Goal: Task Accomplishment & Management: Use online tool/utility

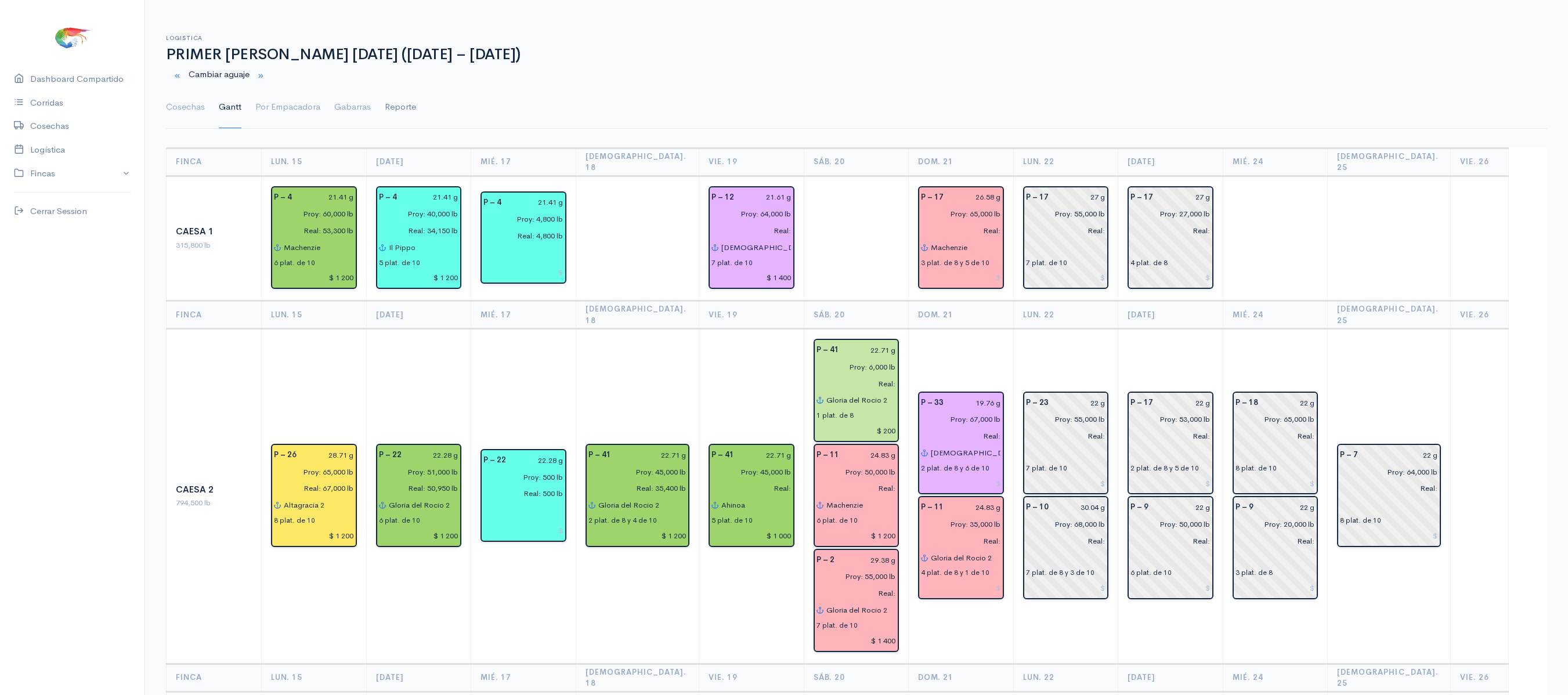
drag, startPoint x: 193, startPoint y: 103, endPoint x: 395, endPoint y: 107, distance: 202.0
click at [193, 103] on link "Cosechas" at bounding box center [186, 107] width 39 height 42
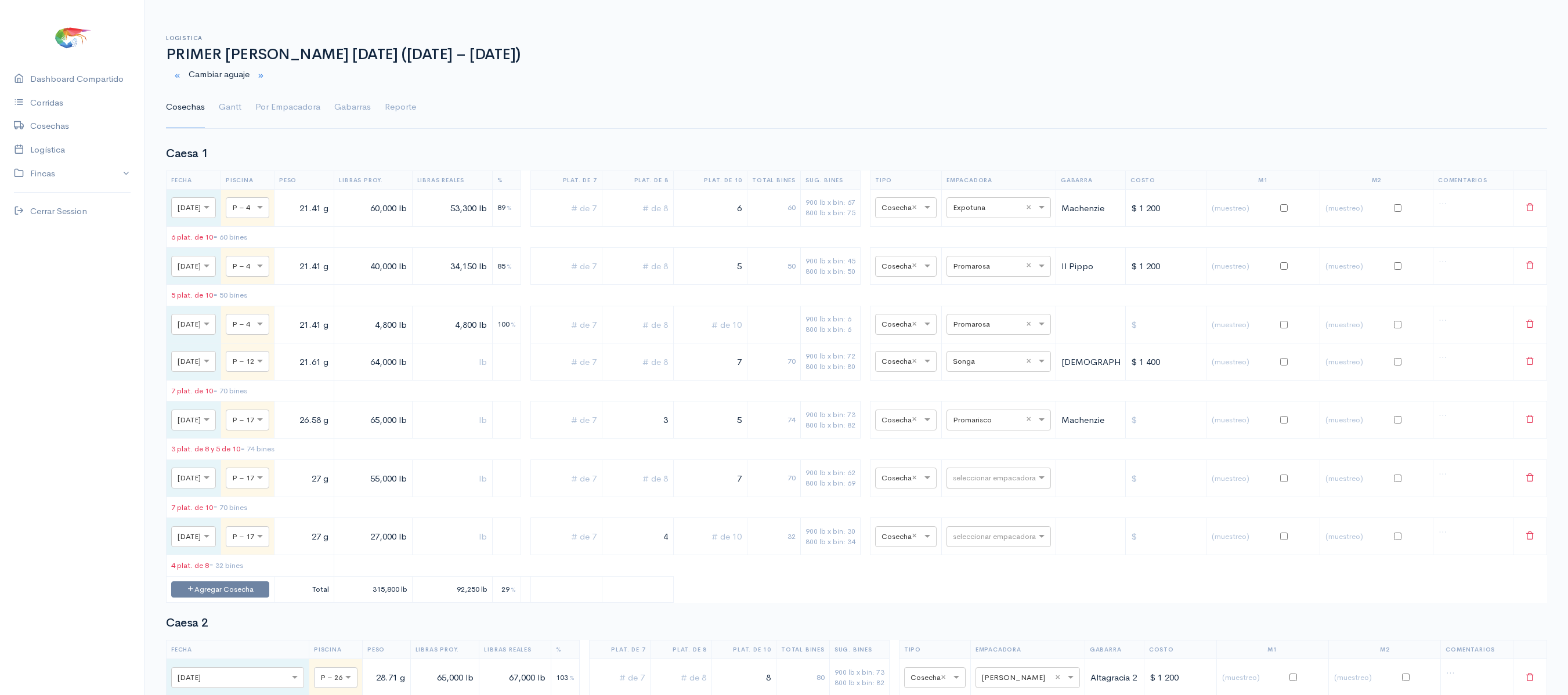
click at [1018, 484] on input "text" at bounding box center [989, 477] width 71 height 12
type input "pr"
click at [994, 511] on span "Promarisco" at bounding box center [993, 514] width 44 height 11
drag, startPoint x: 328, startPoint y: 491, endPoint x: 362, endPoint y: 495, distance: 34.2
click at [362, 495] on tr "× [DATE] × P – 17 27 g 55,000 lb 7 70 900 lb x bin: 62 800 lb x bin: 69 × Cosec…" at bounding box center [857, 478] width 1381 height 37
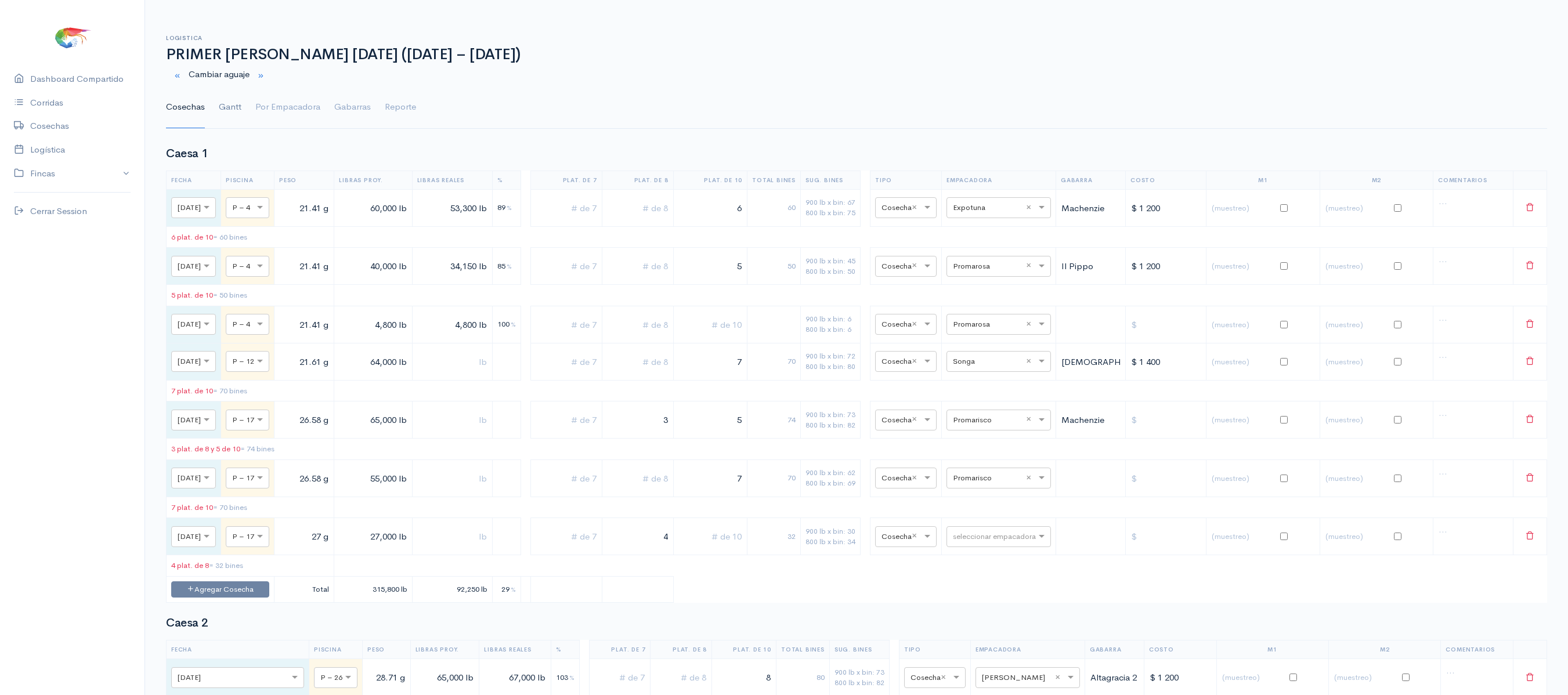
type input "26.58 g"
click at [234, 116] on link "Gantt" at bounding box center [231, 107] width 23 height 42
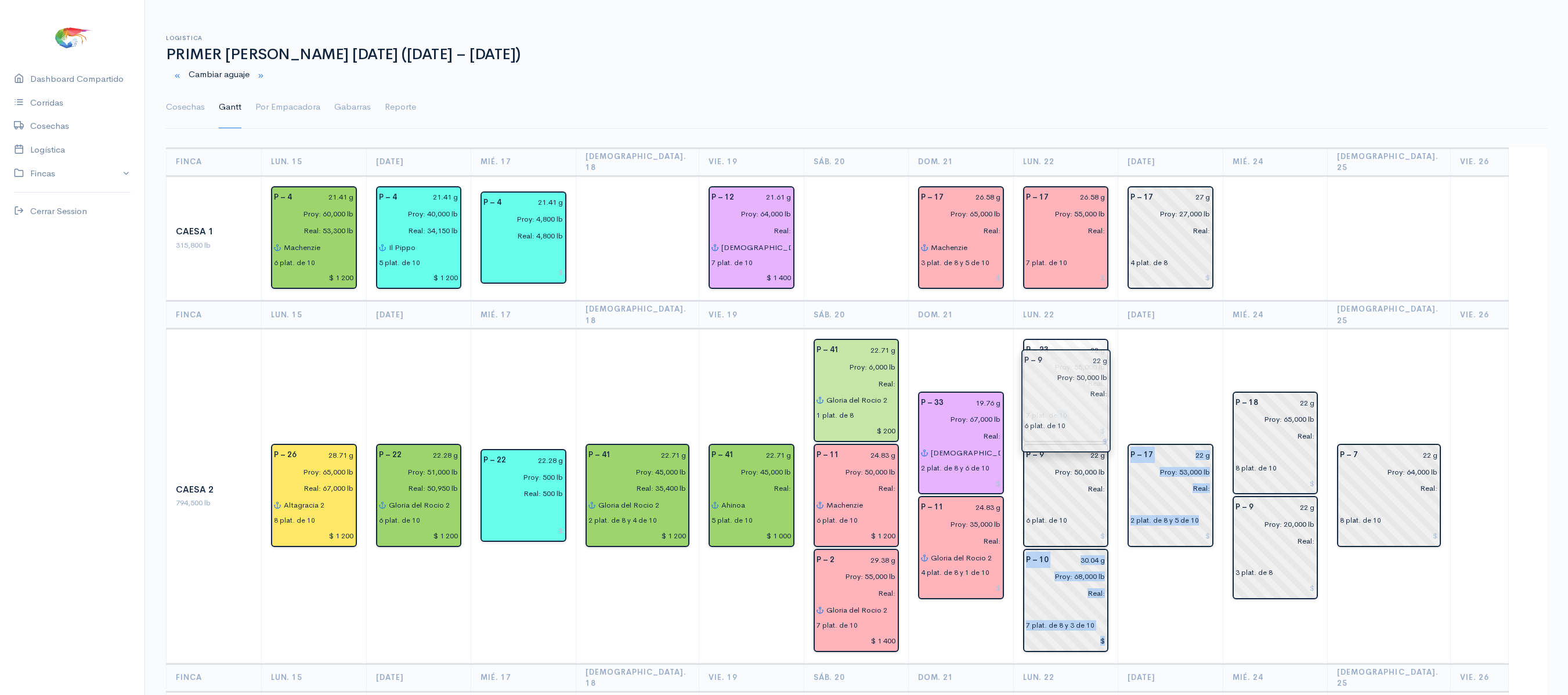
drag, startPoint x: 1163, startPoint y: 521, endPoint x: 1051, endPoint y: 397, distance: 167.1
click at [1194, 329] on td "P – 17 22 g Proy: 53,000 lb Real: 2 plat. de 8 y 5 de 10" at bounding box center [1170, 496] width 104 height 335
drag, startPoint x: 1087, startPoint y: 403, endPoint x: 1223, endPoint y: 381, distance: 137.8
drag, startPoint x: 1223, startPoint y: 381, endPoint x: 1360, endPoint y: 230, distance: 203.9
click at [1360, 230] on td at bounding box center [1389, 238] width 123 height 125
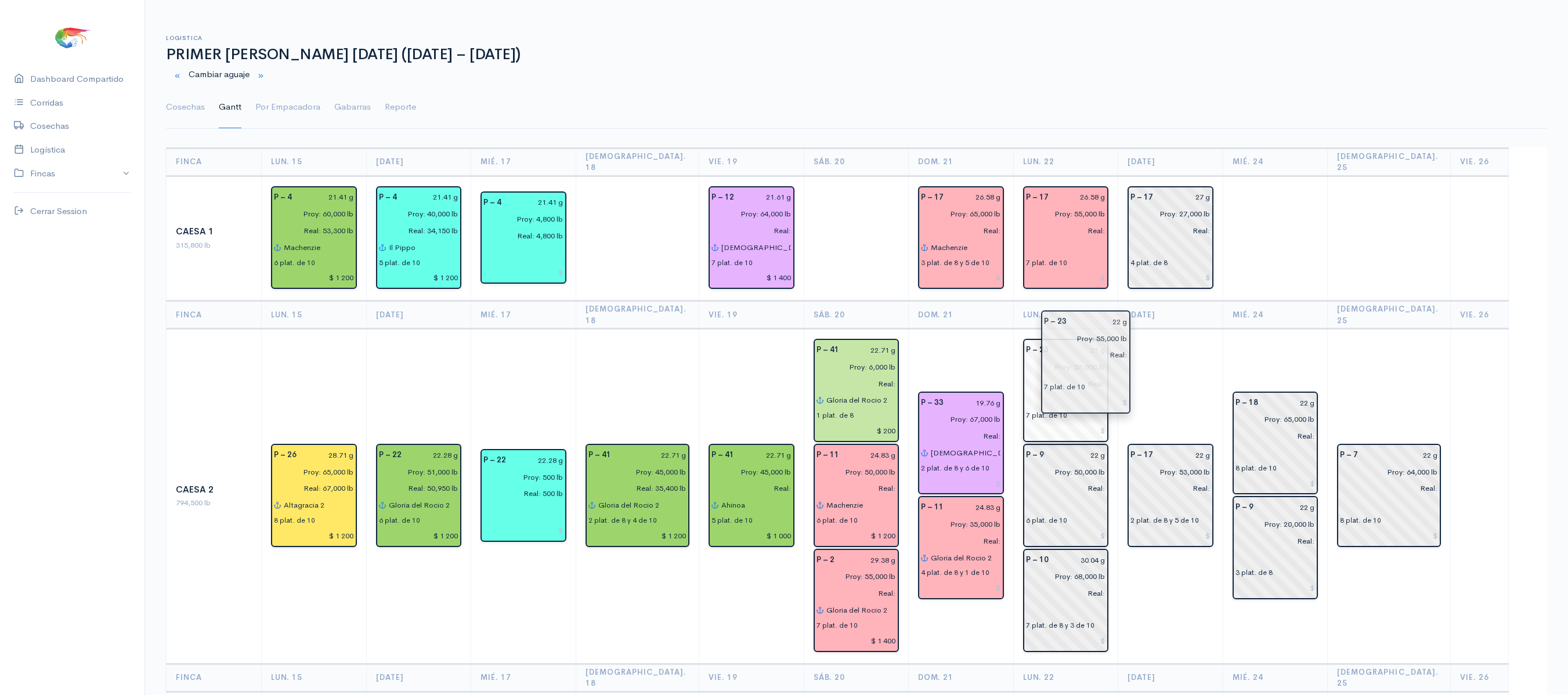
drag, startPoint x: 1079, startPoint y: 368, endPoint x: 1092, endPoint y: 373, distance: 13.9
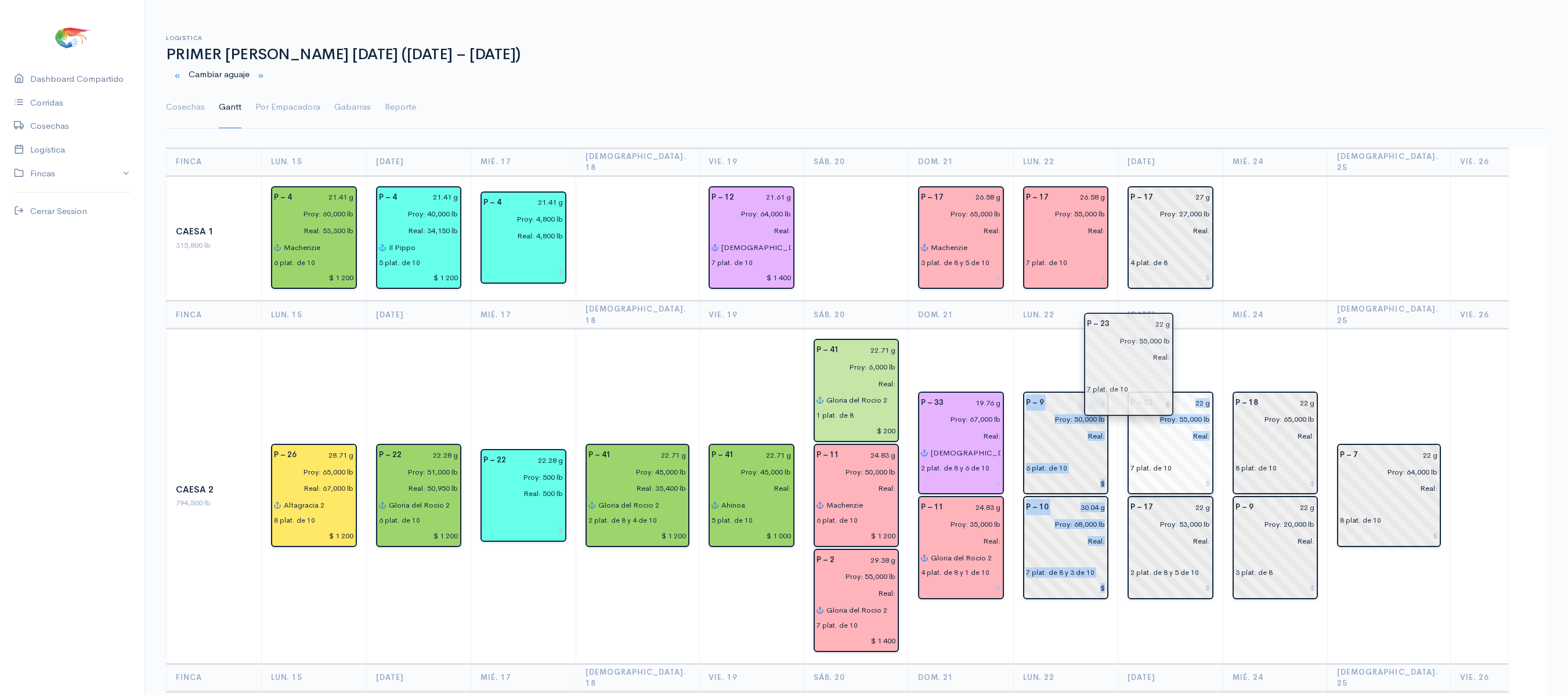
drag, startPoint x: 1083, startPoint y: 373, endPoint x: 1146, endPoint y: 368, distance: 63.2
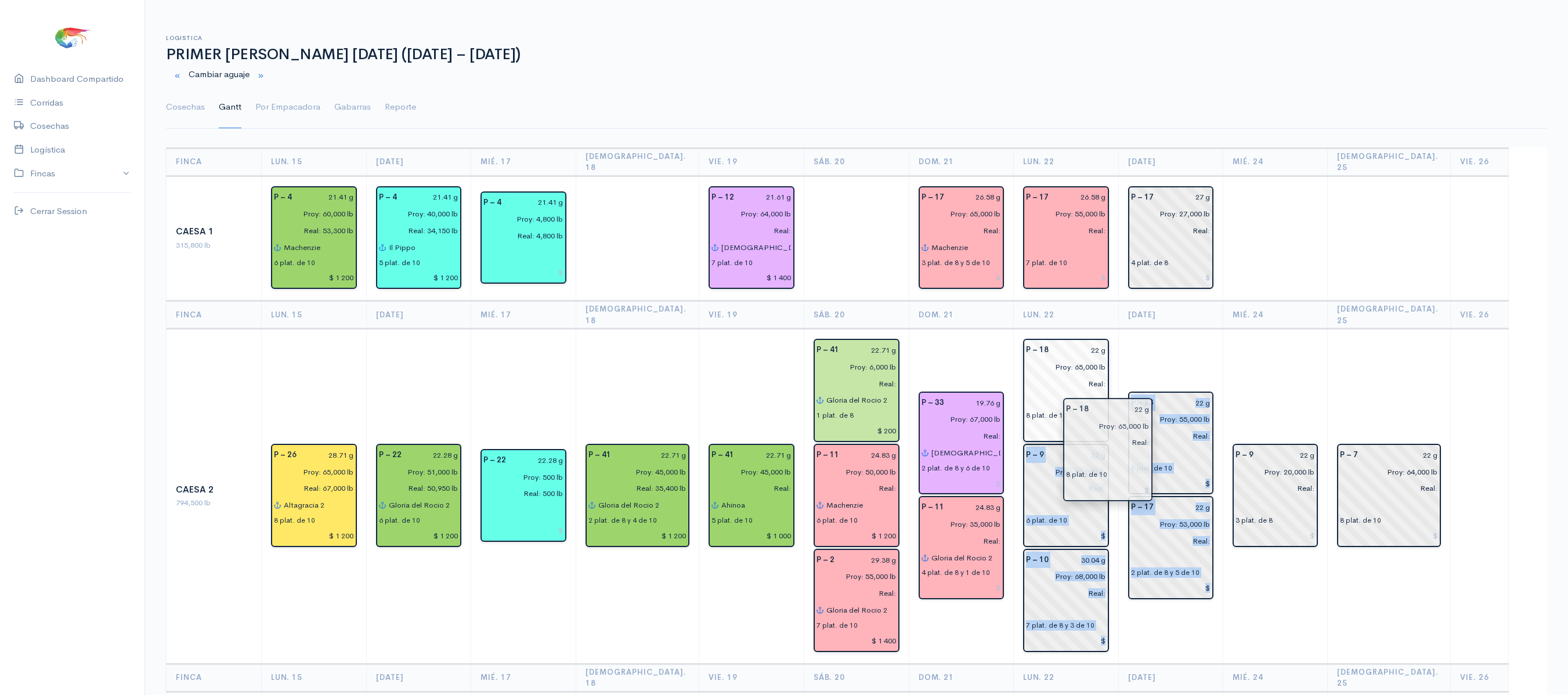
drag, startPoint x: 1286, startPoint y: 381, endPoint x: 1109, endPoint y: 411, distance: 179.5
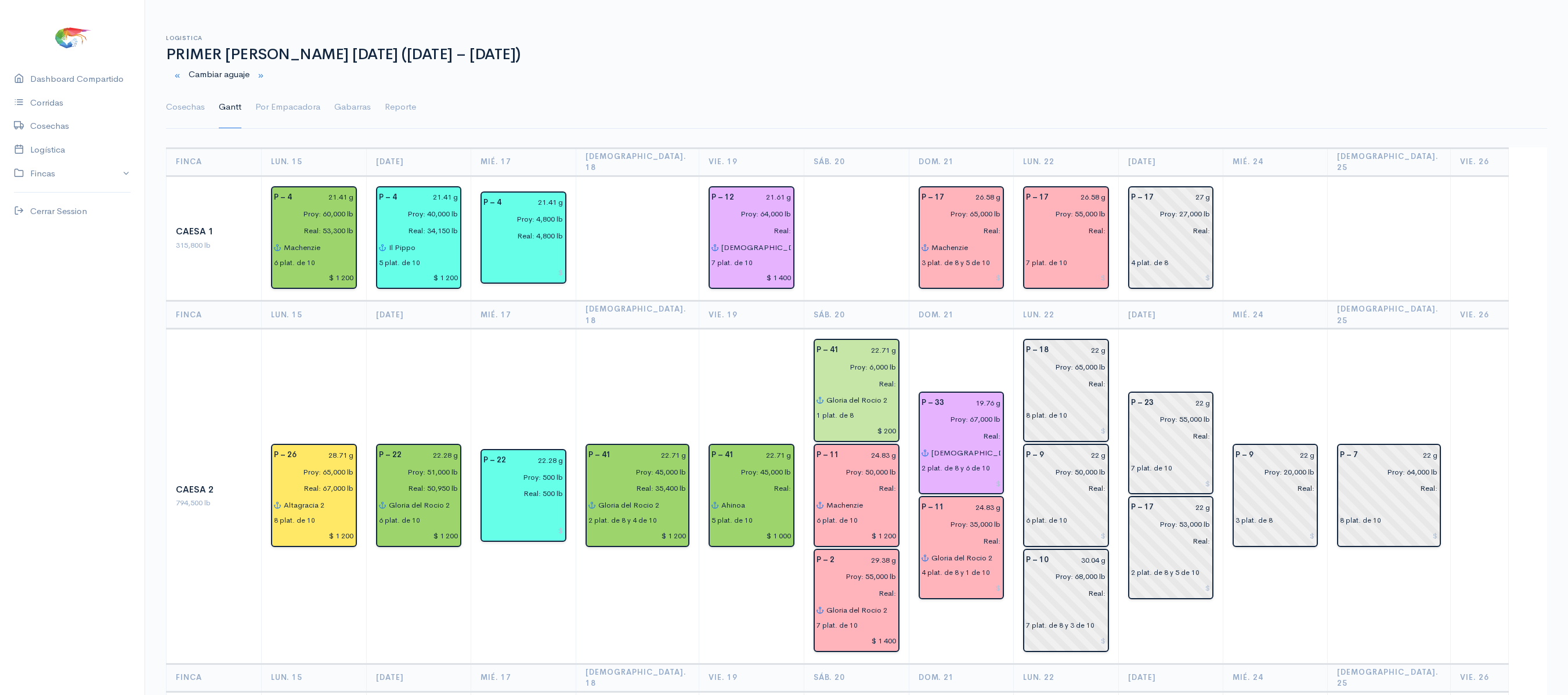
click at [1204, 301] on th "[DATE]" at bounding box center [1170, 315] width 105 height 28
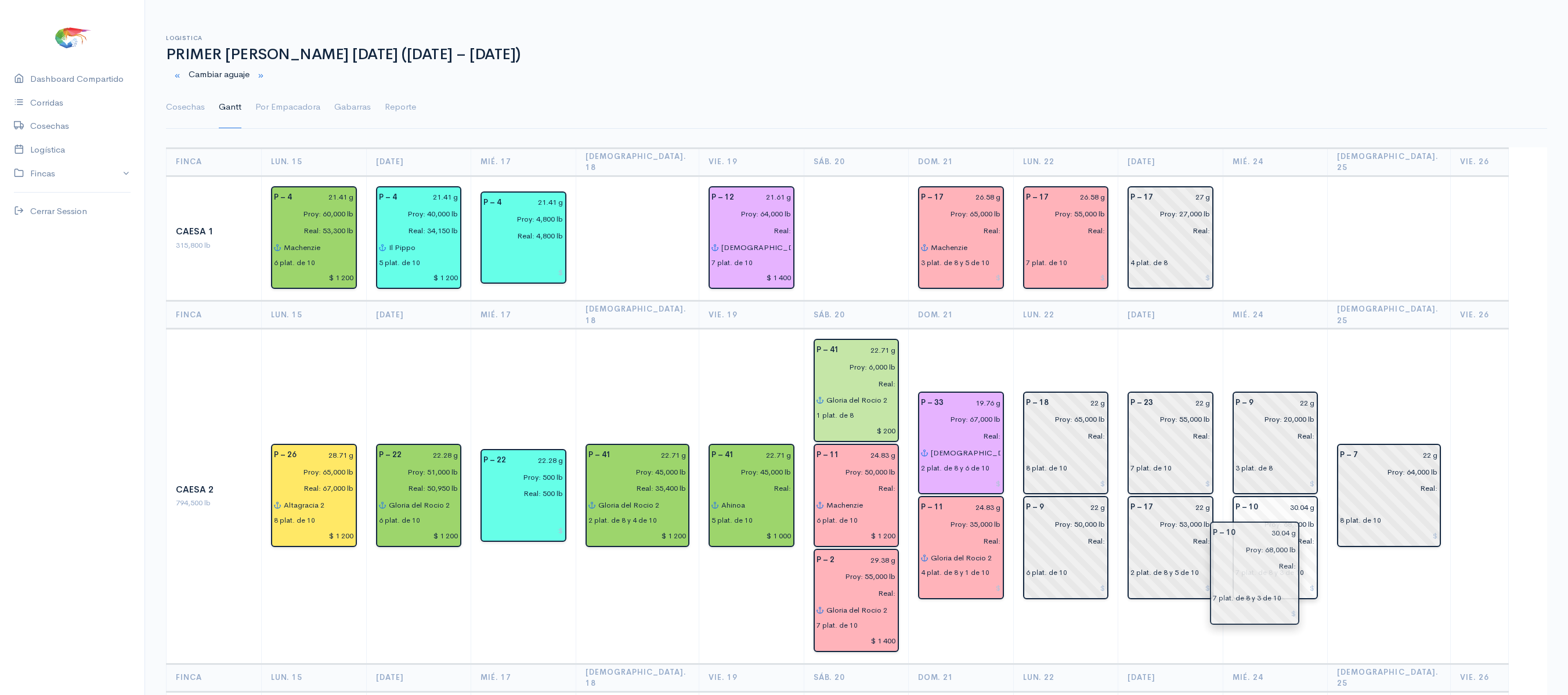
drag, startPoint x: 1079, startPoint y: 572, endPoint x: 1265, endPoint y: 563, distance: 186.2
click at [1309, 332] on td "P – 9 22 g Proy: 20,000 lb Real: 3 plat. de 8 P – 10 30.04 g Proy: 68,000 lb Re…" at bounding box center [1275, 496] width 104 height 335
drag, startPoint x: 1045, startPoint y: 498, endPoint x: 1053, endPoint y: 392, distance: 106.3
click at [1064, 329] on td "P – 9 22 g Proy: 50,000 lb Real: 6 plat. de 10 P – 18 22 g Proy: 65,000 lb Real…" at bounding box center [1065, 496] width 104 height 335
click at [1101, 395] on input "22 g" at bounding box center [1079, 403] width 55 height 17
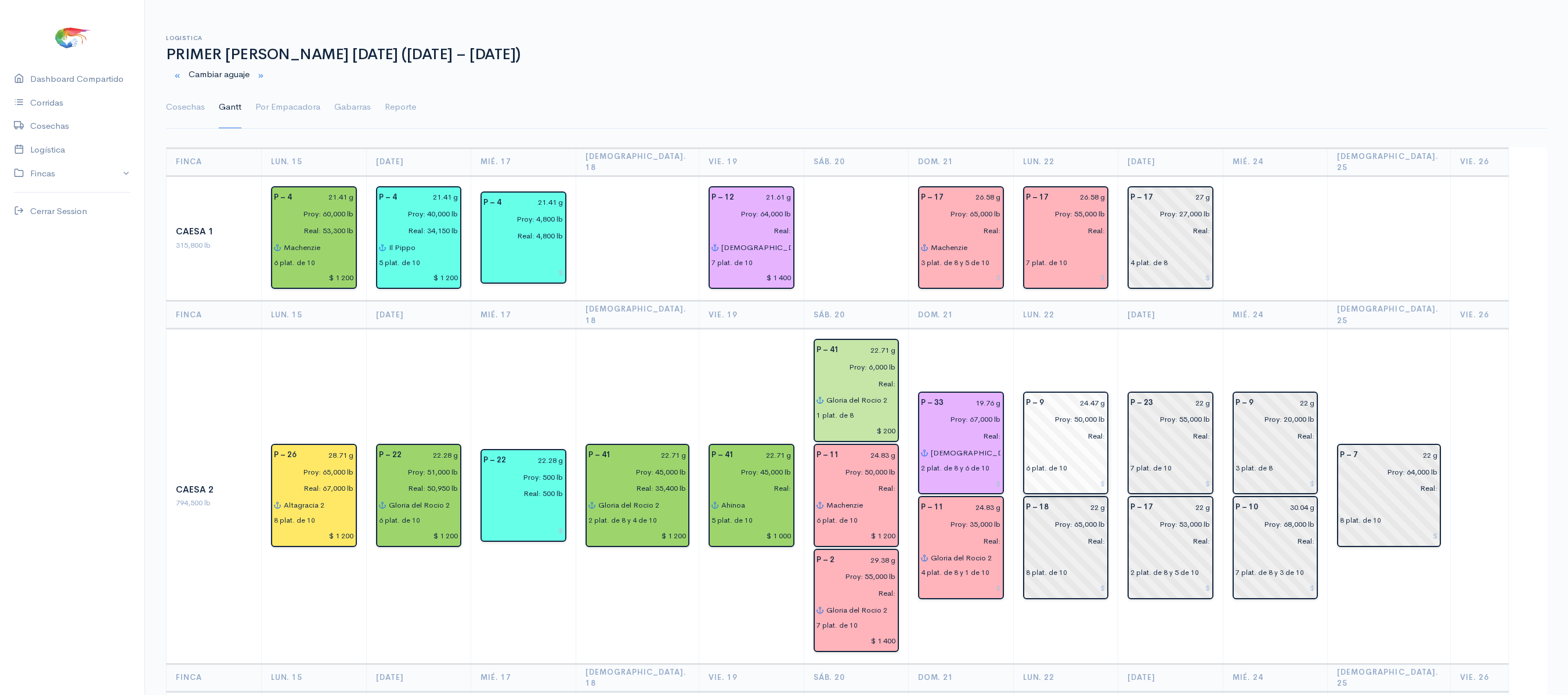
type input "24.47 g"
click at [1104, 499] on input "22 g" at bounding box center [1080, 507] width 50 height 17
type input "24.28 g"
click at [1154, 329] on td "P – 23 22 g Proy: 55,000 lb Real: 7 plat. de 10 P – 17 22 g Proy: 53,000 lb Rea…" at bounding box center [1170, 496] width 104 height 335
click at [193, 100] on link "Cosechas" at bounding box center [186, 107] width 39 height 42
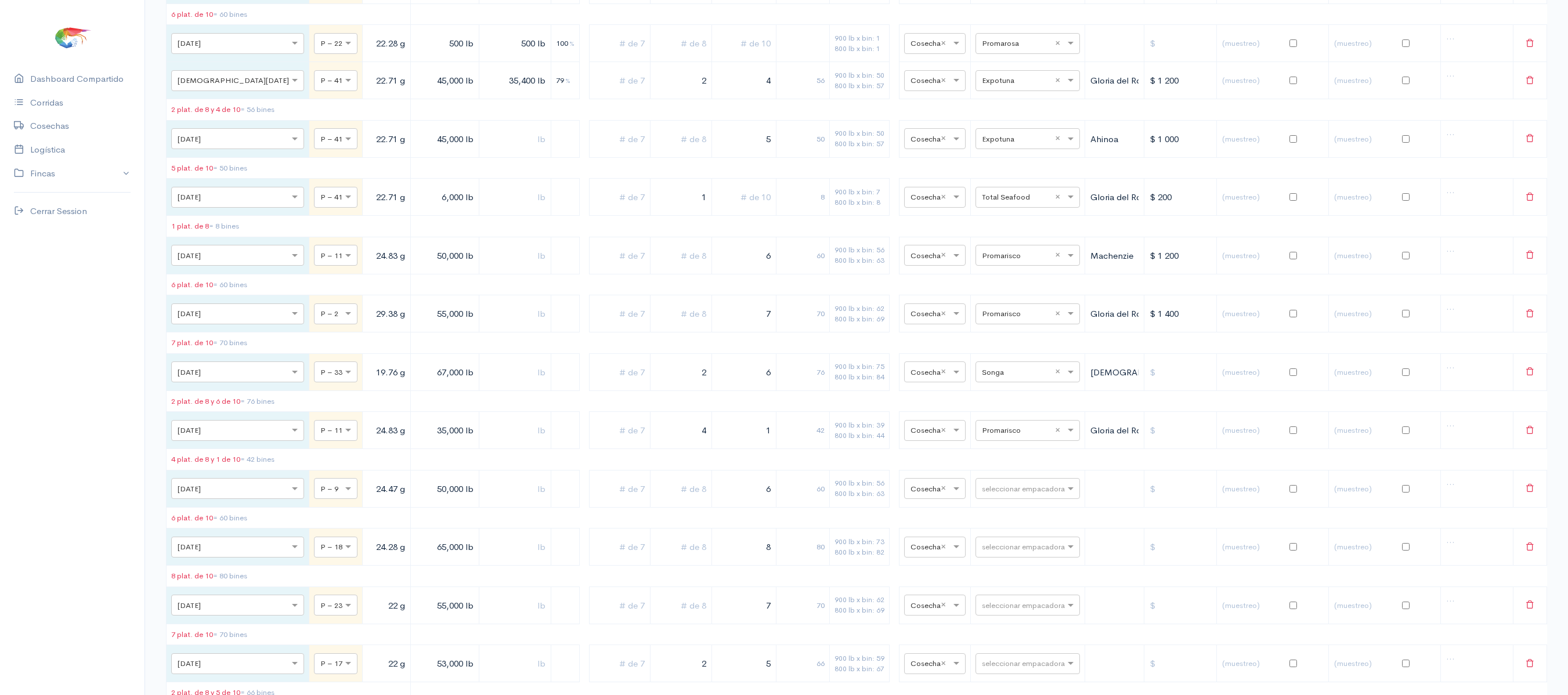
scroll to position [752, 0]
click at [1008, 493] on input "text" at bounding box center [1018, 487] width 71 height 12
type input "PRO"
click at [1008, 498] on div "seleccionar empacadora PRO ×" at bounding box center [1027, 487] width 104 height 21
click at [1008, 563] on div "Promarisco" at bounding box center [1017, 555] width 104 height 23
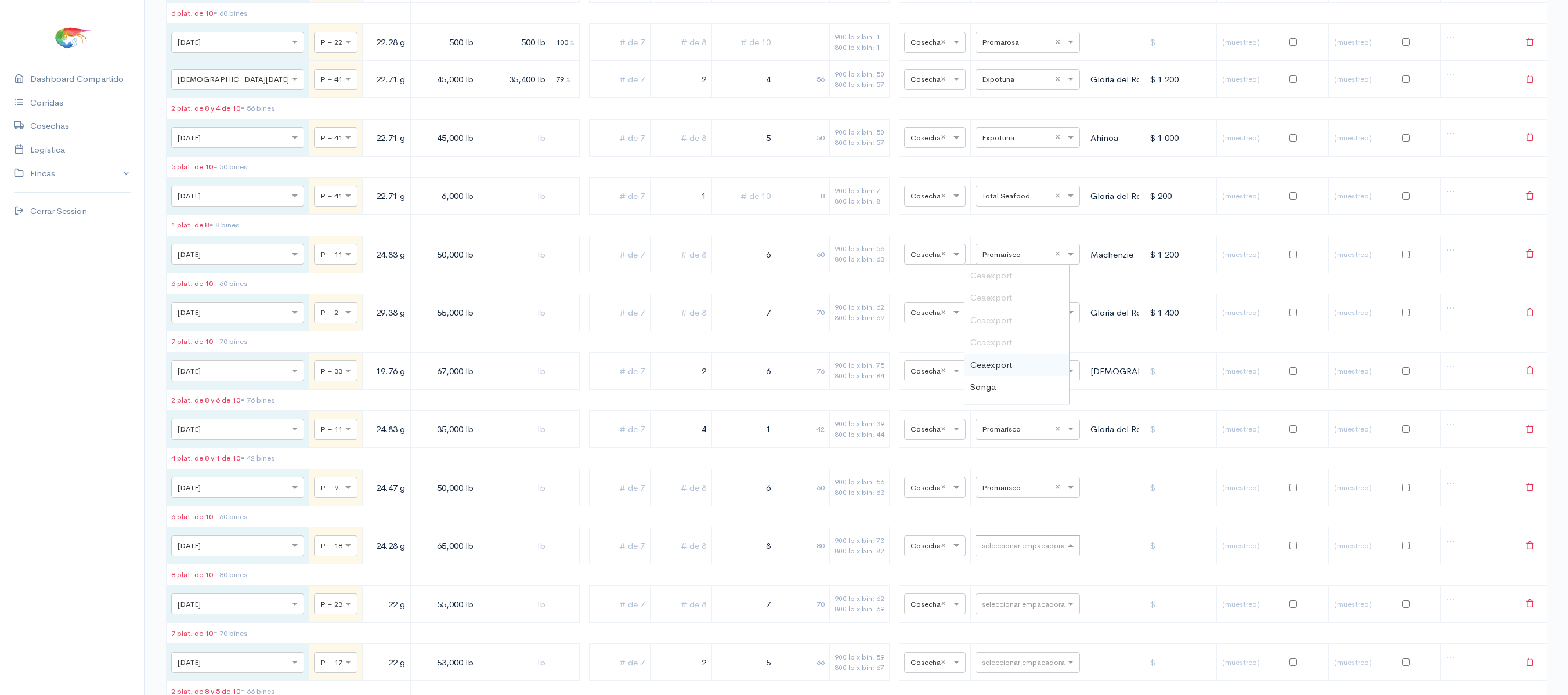
click at [1008, 552] on input "text" at bounding box center [1018, 545] width 71 height 12
type input "RO"
click at [997, 359] on div "Promarisco" at bounding box center [1017, 348] width 104 height 23
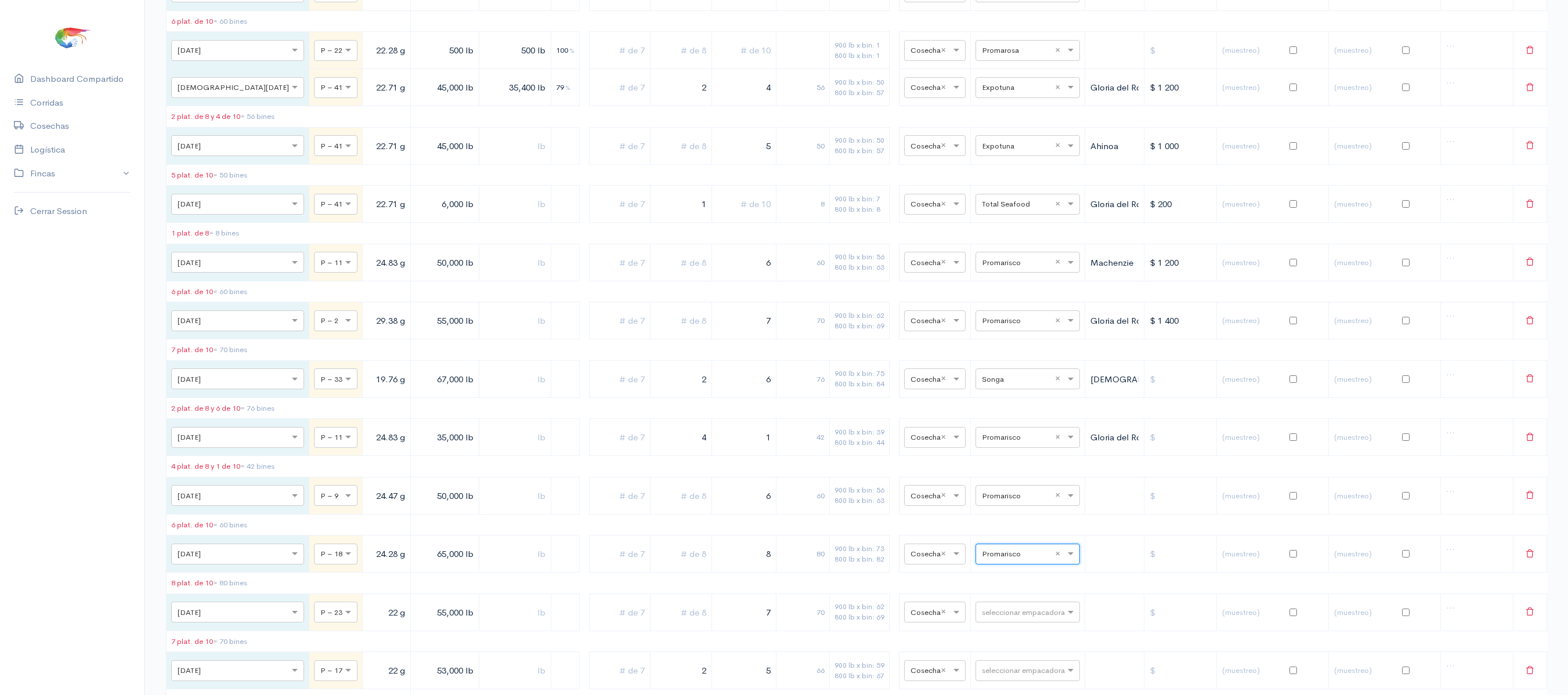
scroll to position [0, 0]
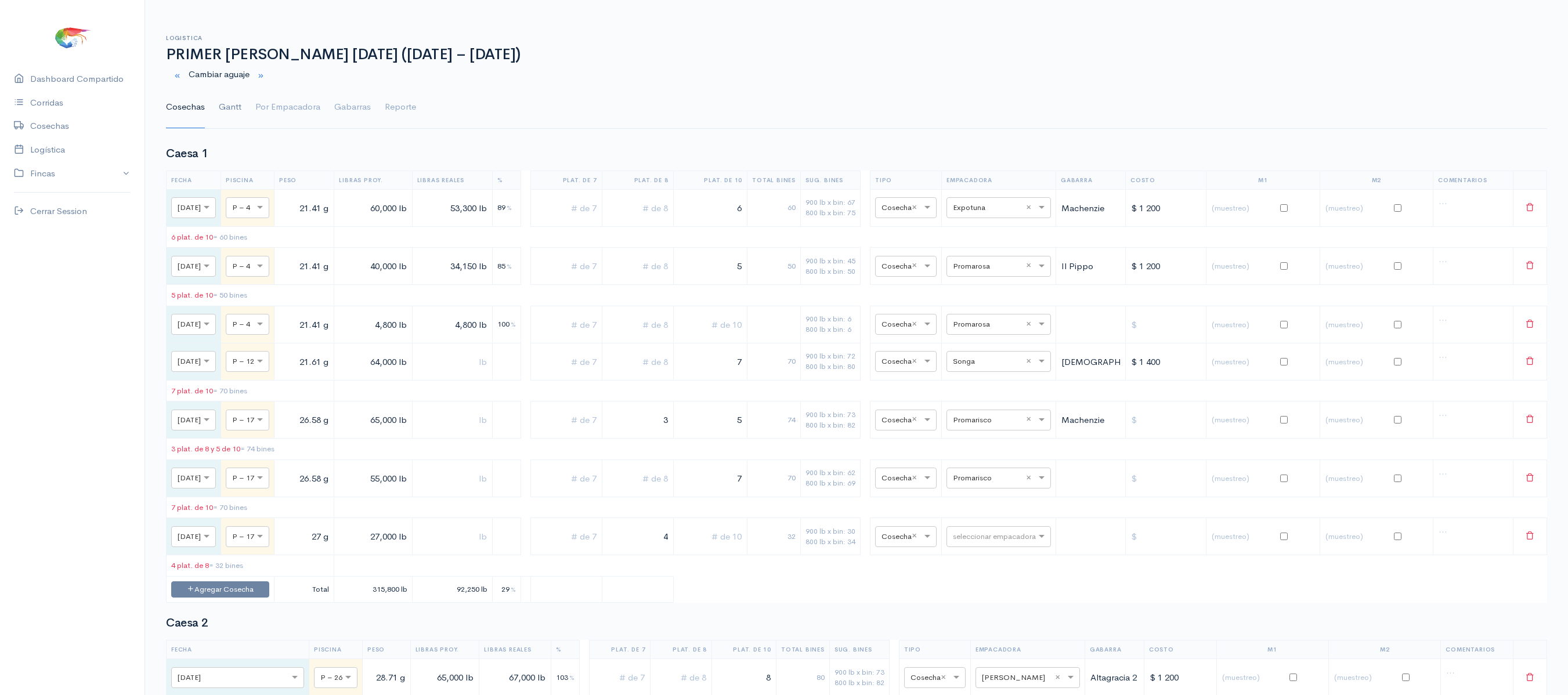
click at [226, 104] on link "Gantt" at bounding box center [231, 107] width 23 height 42
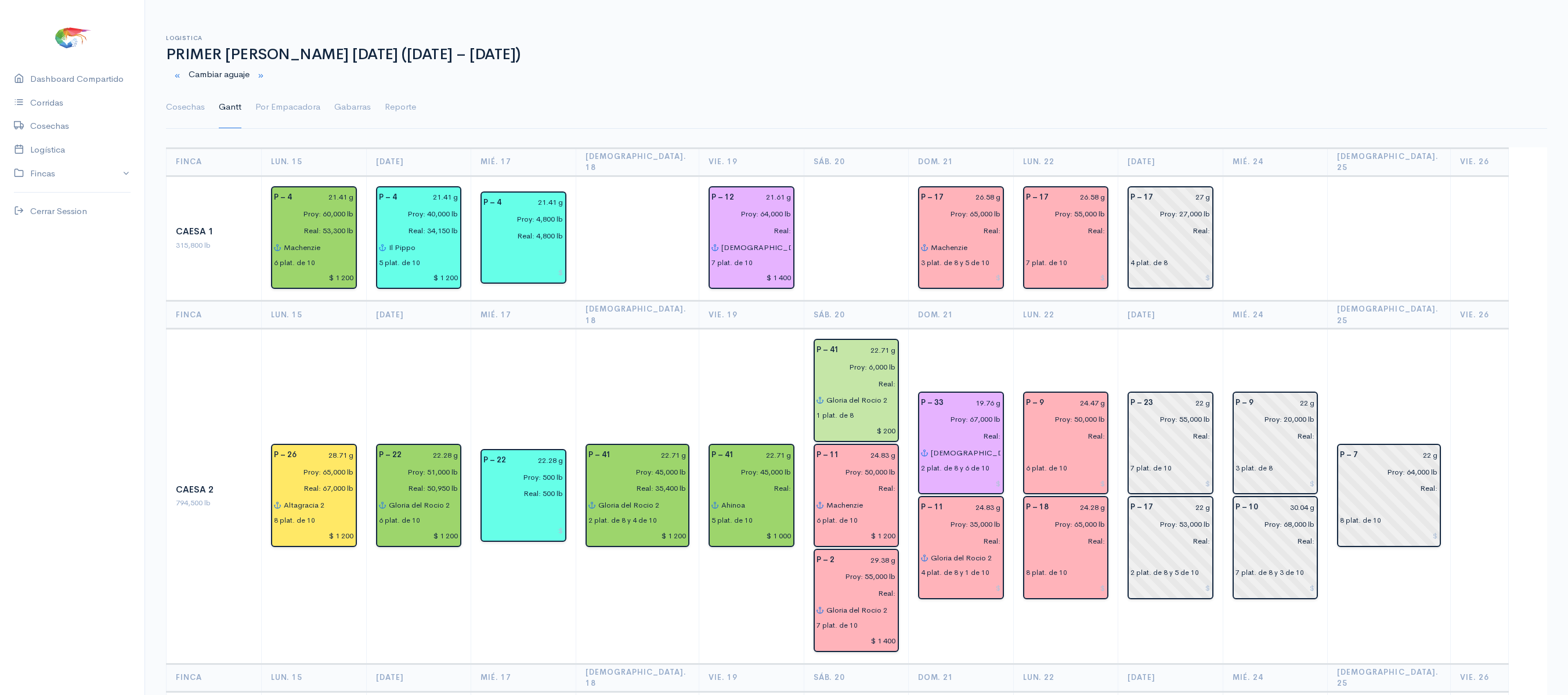
click at [1154, 28] on div "Logistica PRIMER [PERSON_NAME] [DATE] ([DATE] – [DATE]) Cambiar [PERSON_NAME] C…" at bounding box center [857, 75] width 1382 height 108
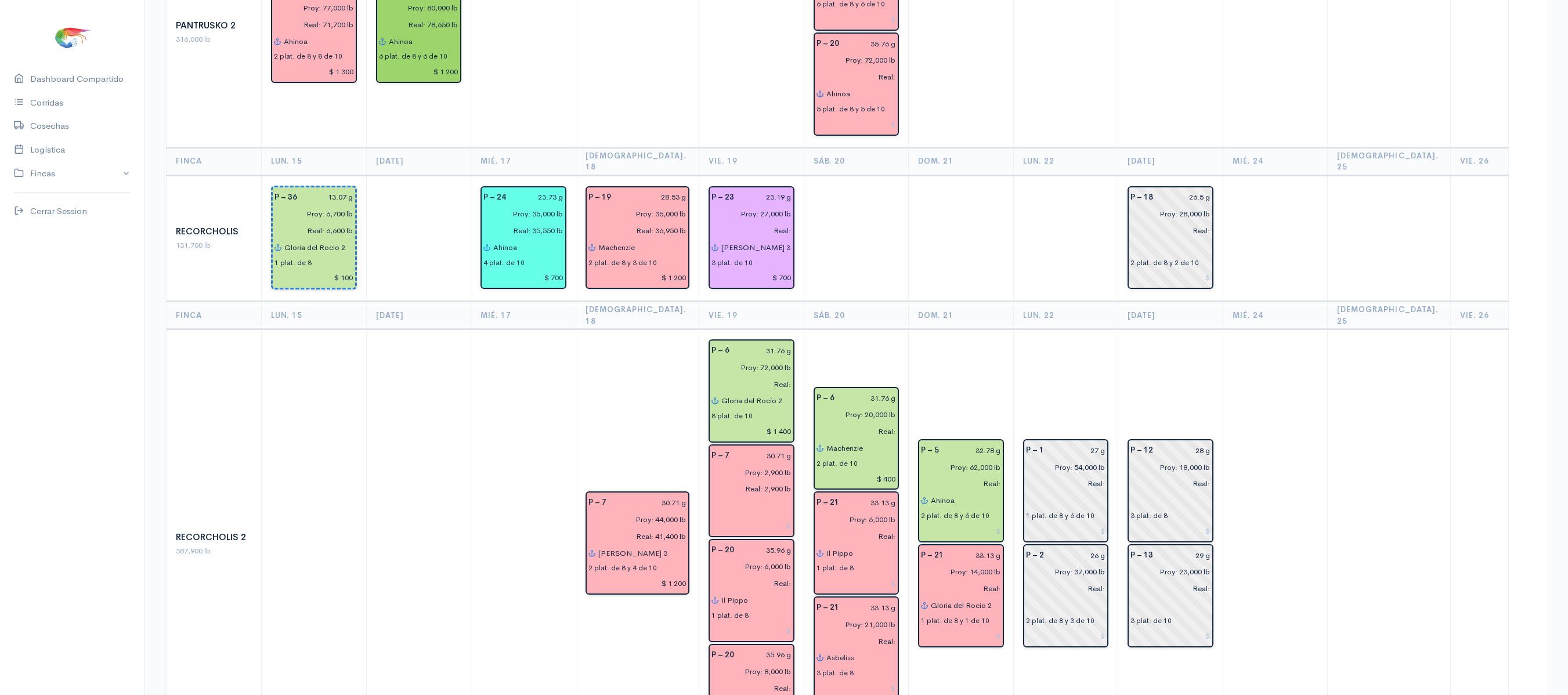
scroll to position [1411, 0]
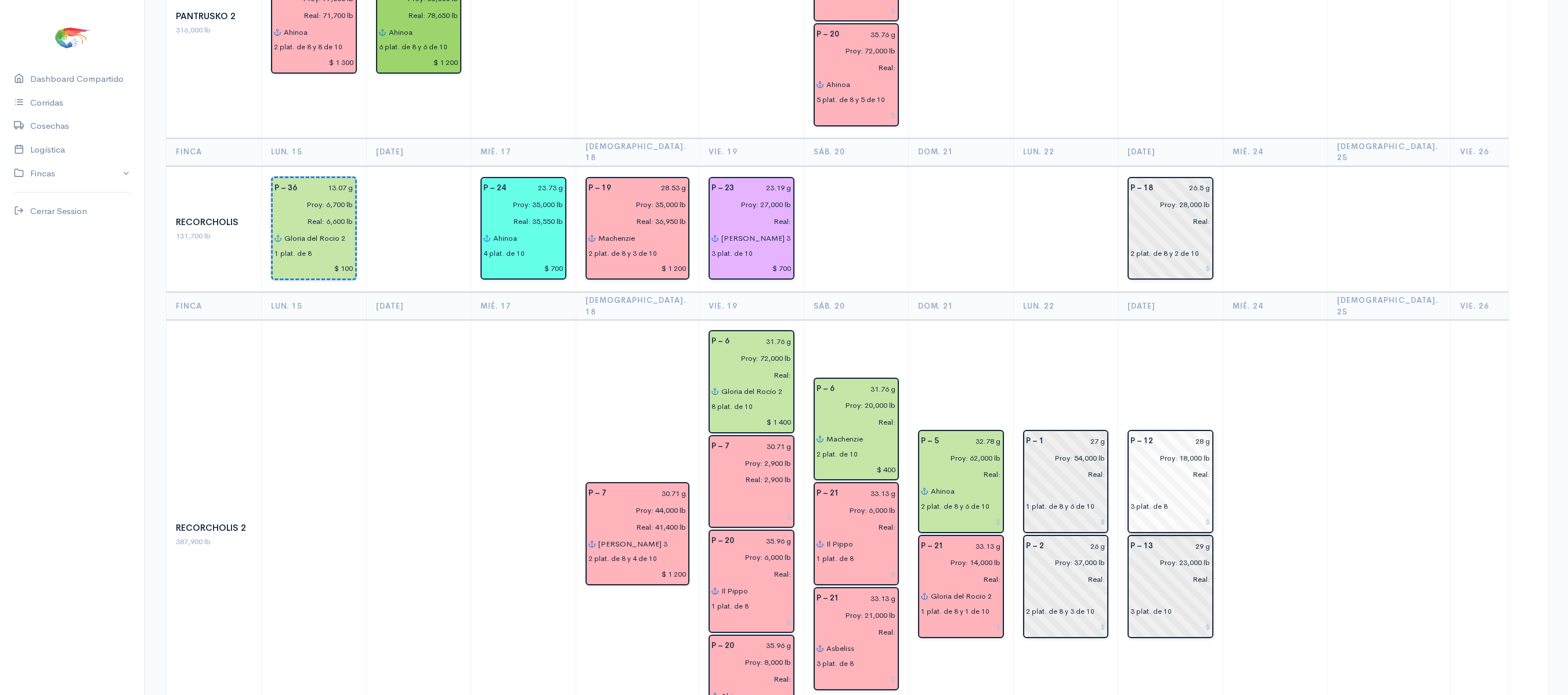
click at [1162, 449] on input "Proy: 18,000 lb" at bounding box center [1167, 457] width 87 height 17
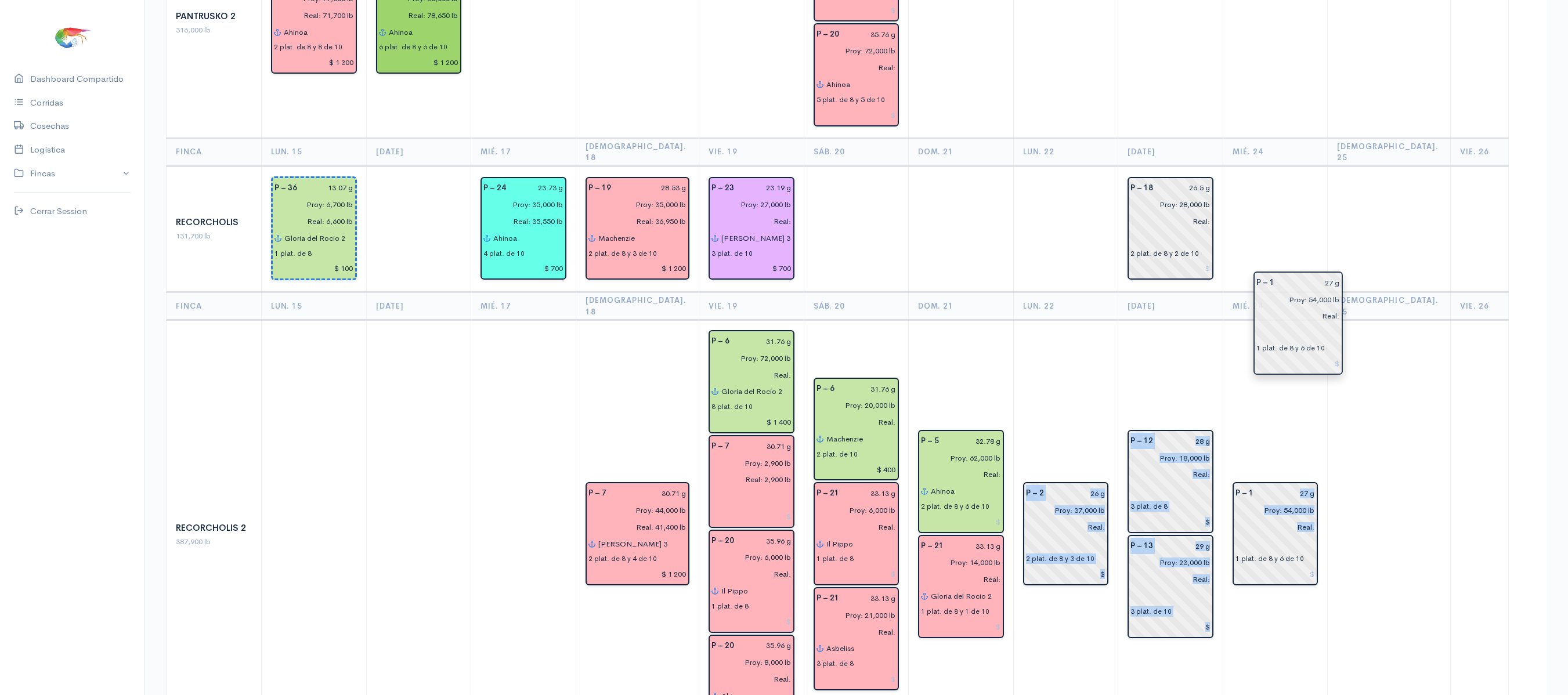
drag, startPoint x: 1061, startPoint y: 384, endPoint x: 1328, endPoint y: 344, distance: 270.0
drag, startPoint x: 1320, startPoint y: 511, endPoint x: 1327, endPoint y: 225, distance: 286.1
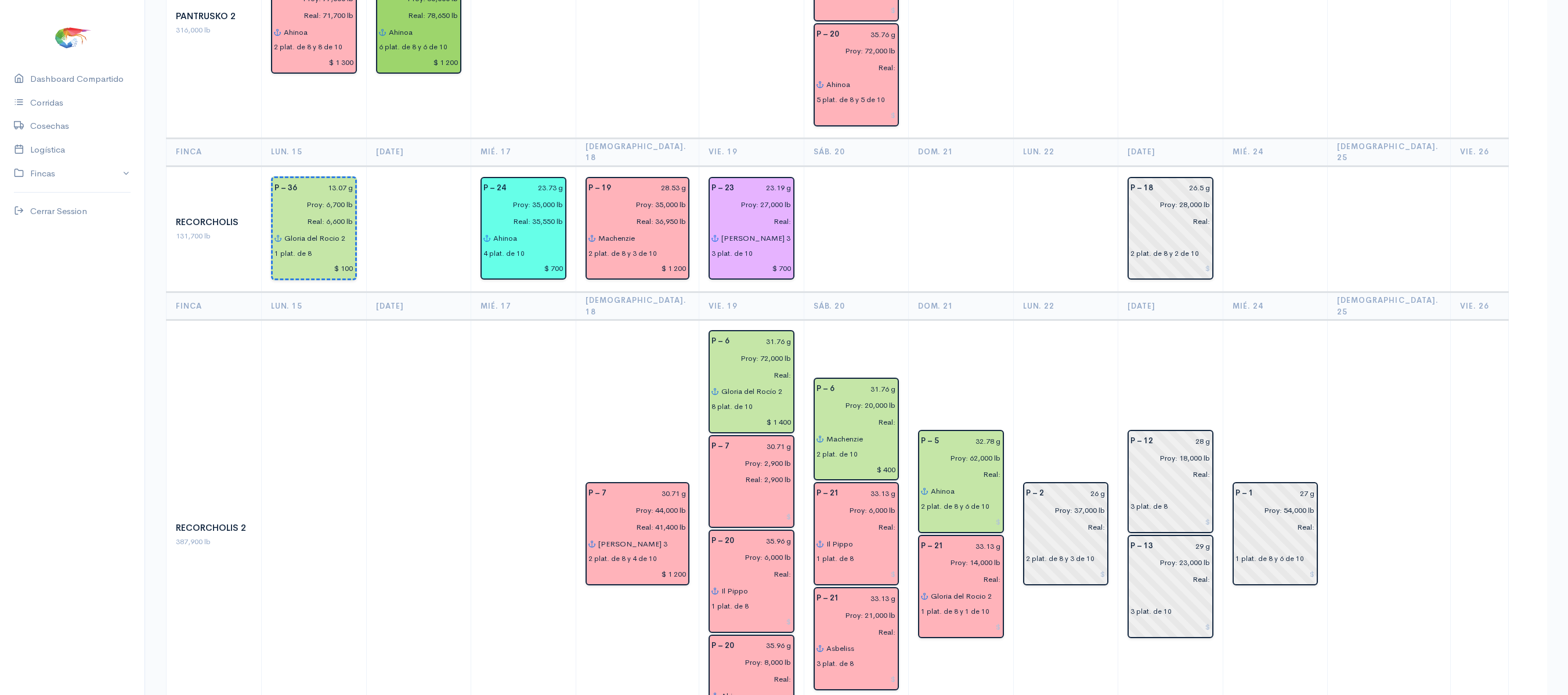
drag, startPoint x: 1327, startPoint y: 225, endPoint x: 1331, endPoint y: 47, distance: 178.0
click at [1328, 47] on td at bounding box center [1275, 23] width 104 height 230
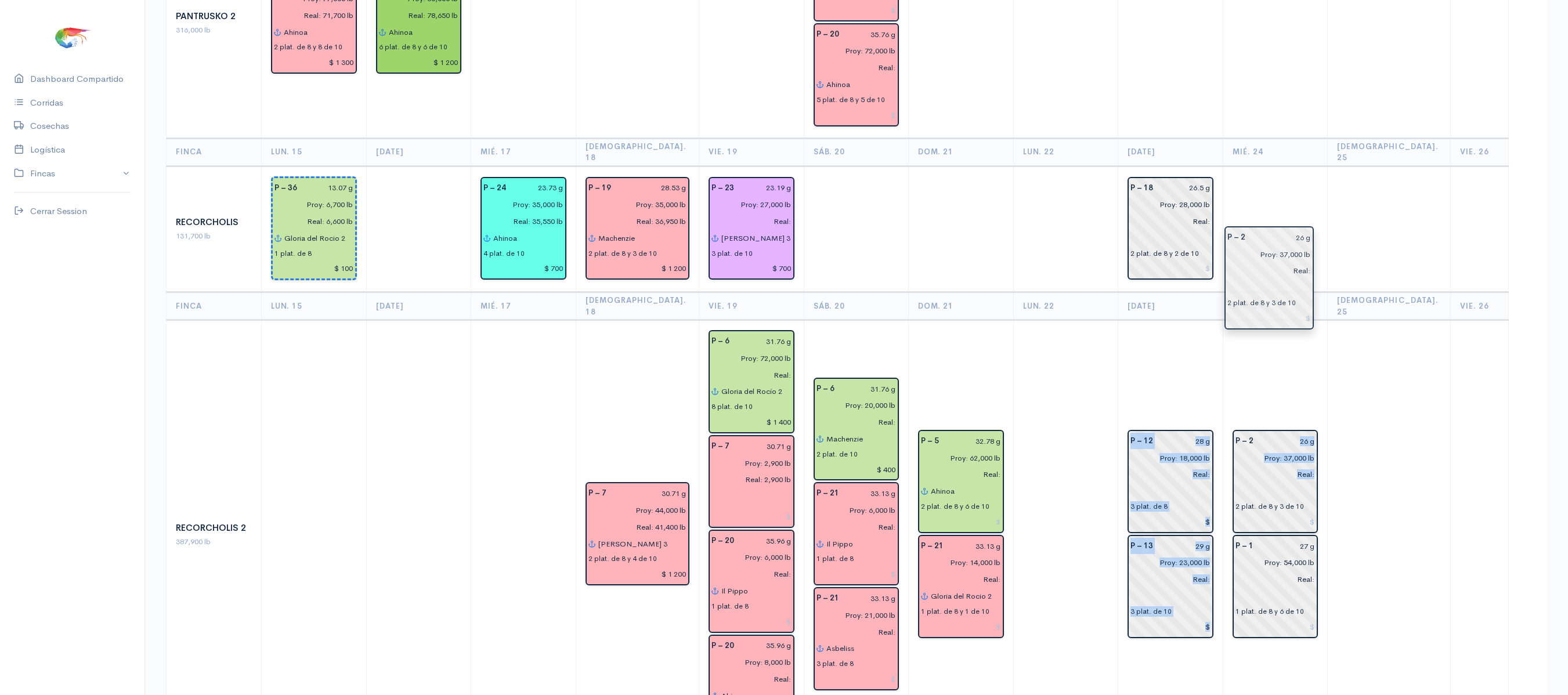
drag, startPoint x: 1082, startPoint y: 396, endPoint x: 1283, endPoint y: 253, distance: 246.7
click at [1151, 321] on td "P – 12 28 g Proy: 18,000 lb Real: 3 plat. de 8 P – 13 29 g Proy: 23,000 lb Real…" at bounding box center [1170, 535] width 104 height 429
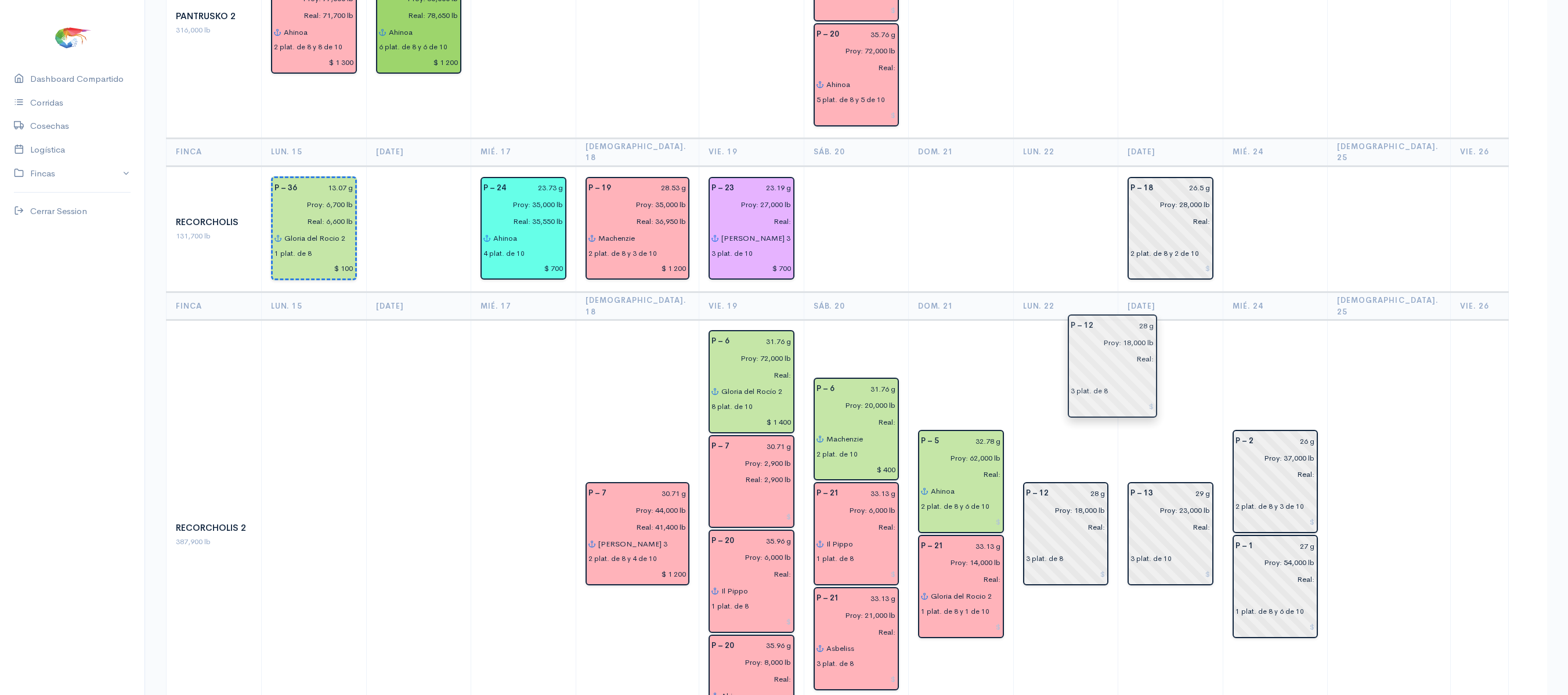
drag, startPoint x: 1176, startPoint y: 356, endPoint x: 1083, endPoint y: 355, distance: 93.0
click at [1095, 321] on td "P – 12 28 g Proy: 18,000 lb Real: 3 plat. de 8" at bounding box center [1065, 535] width 104 height 429
click at [1099, 366] on td "P – 12 28 g Proy: 18,000 lb Real: 3 plat. de 8" at bounding box center [1065, 535] width 104 height 429
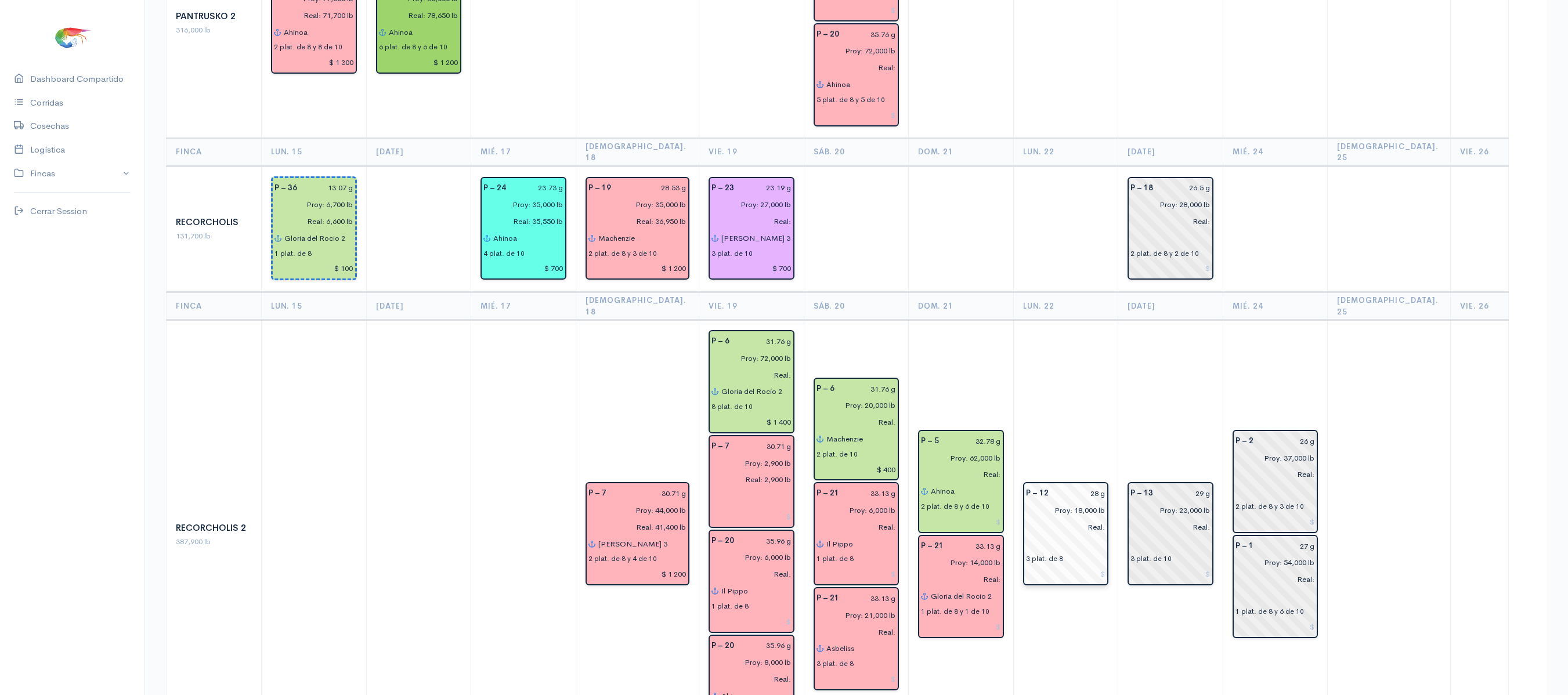
click at [1097, 485] on input "28 g" at bounding box center [1080, 493] width 50 height 17
type input "27.89 g"
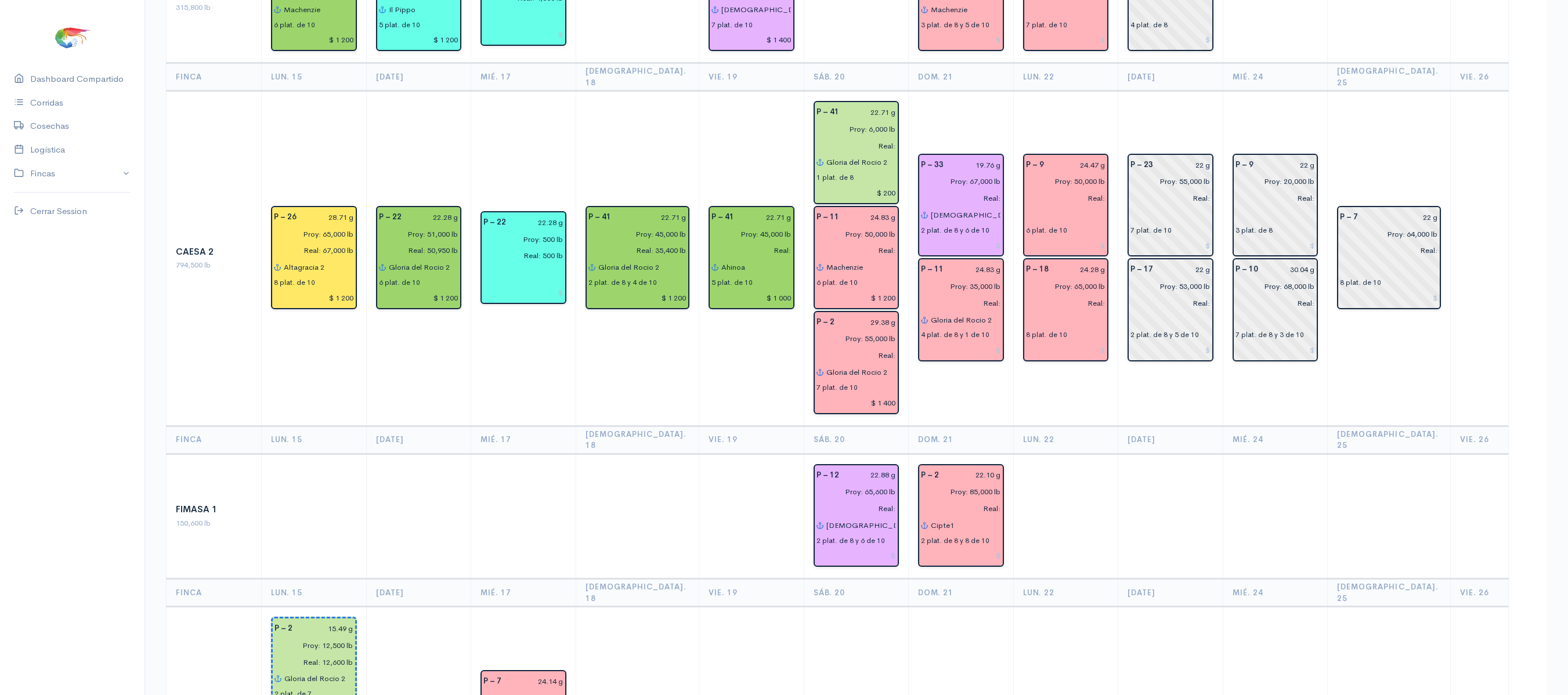
scroll to position [0, 0]
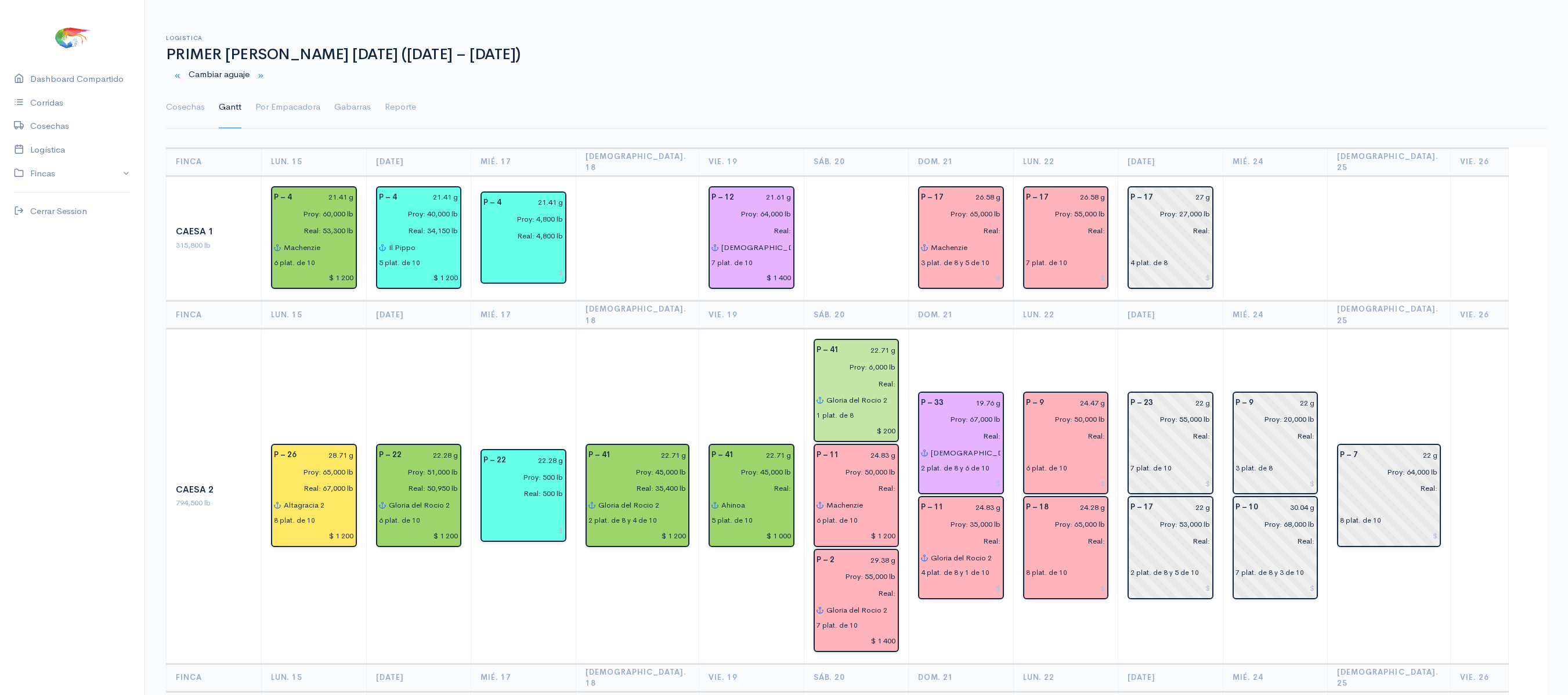
click at [209, 119] on ul "Cosechas Gantt Por Empacadora Gabarras Reporte" at bounding box center [857, 107] width 1382 height 42
click at [193, 115] on link "Cosechas" at bounding box center [186, 107] width 39 height 42
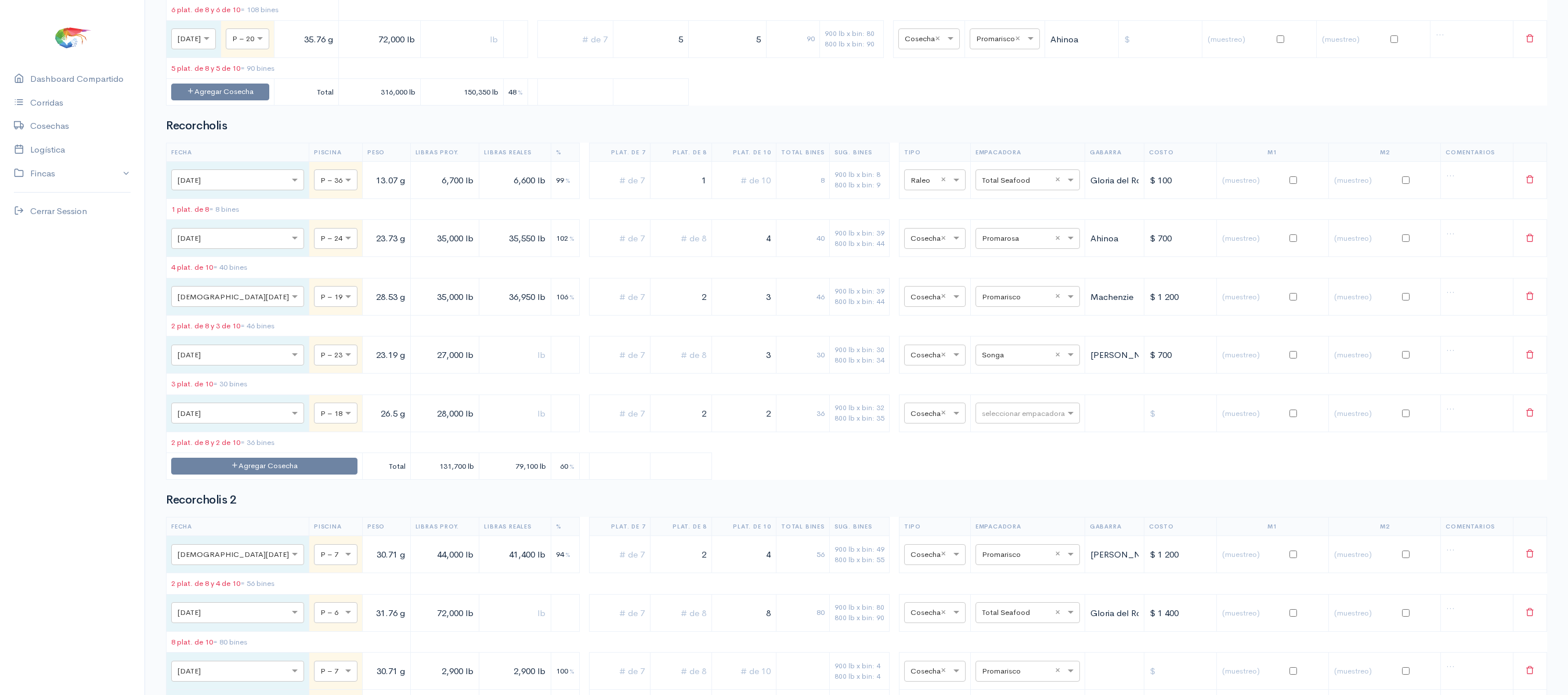
scroll to position [2665, 0]
click at [222, 479] on td "Agregar Cosecha" at bounding box center [265, 465] width 196 height 26
click at [232, 473] on button "Agregar Cosecha" at bounding box center [264, 465] width 186 height 17
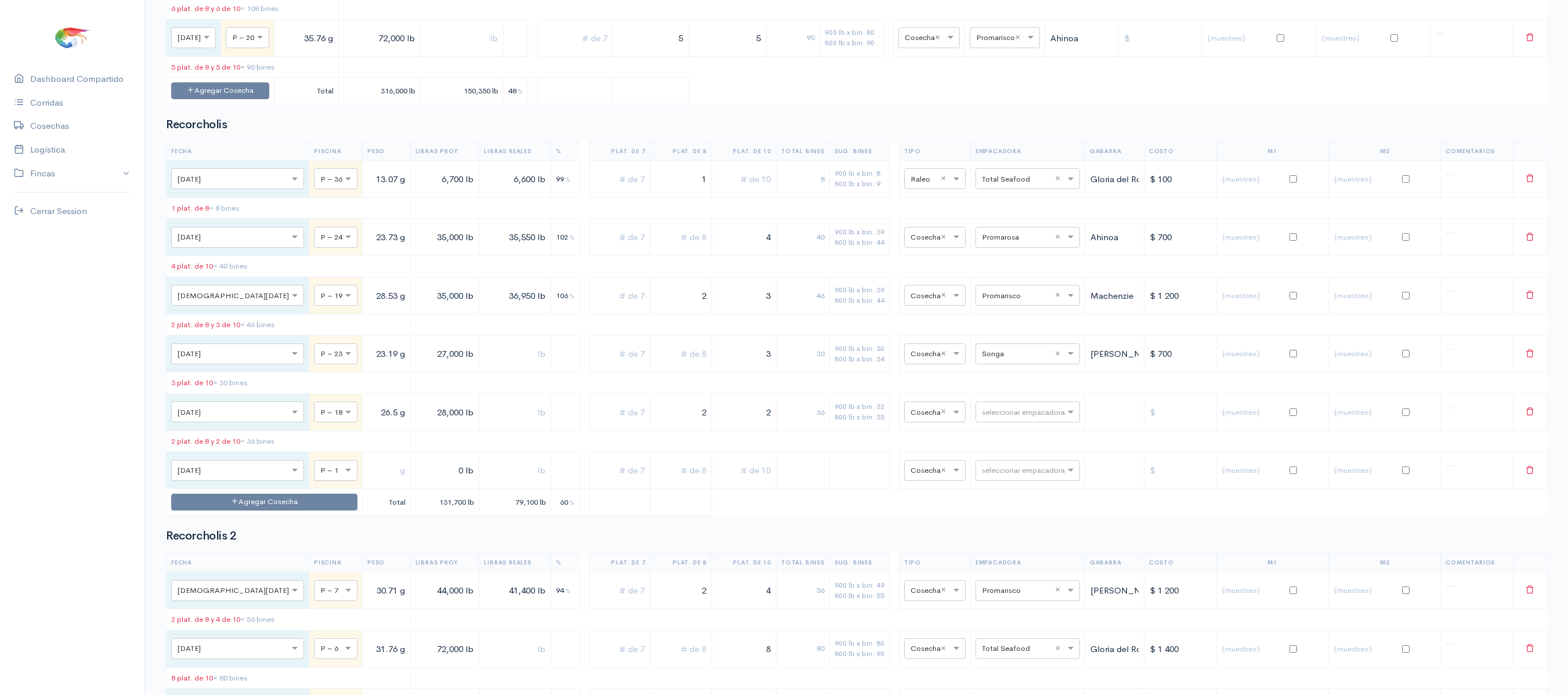
click at [321, 476] on input "text" at bounding box center [325, 470] width 10 height 12
type input "37"
click at [271, 397] on div "P – 37" at bounding box center [273, 386] width 43 height 23
click at [363, 489] on td at bounding box center [387, 471] width 49 height 37
click at [367, 483] on input "text" at bounding box center [386, 471] width 38 height 24
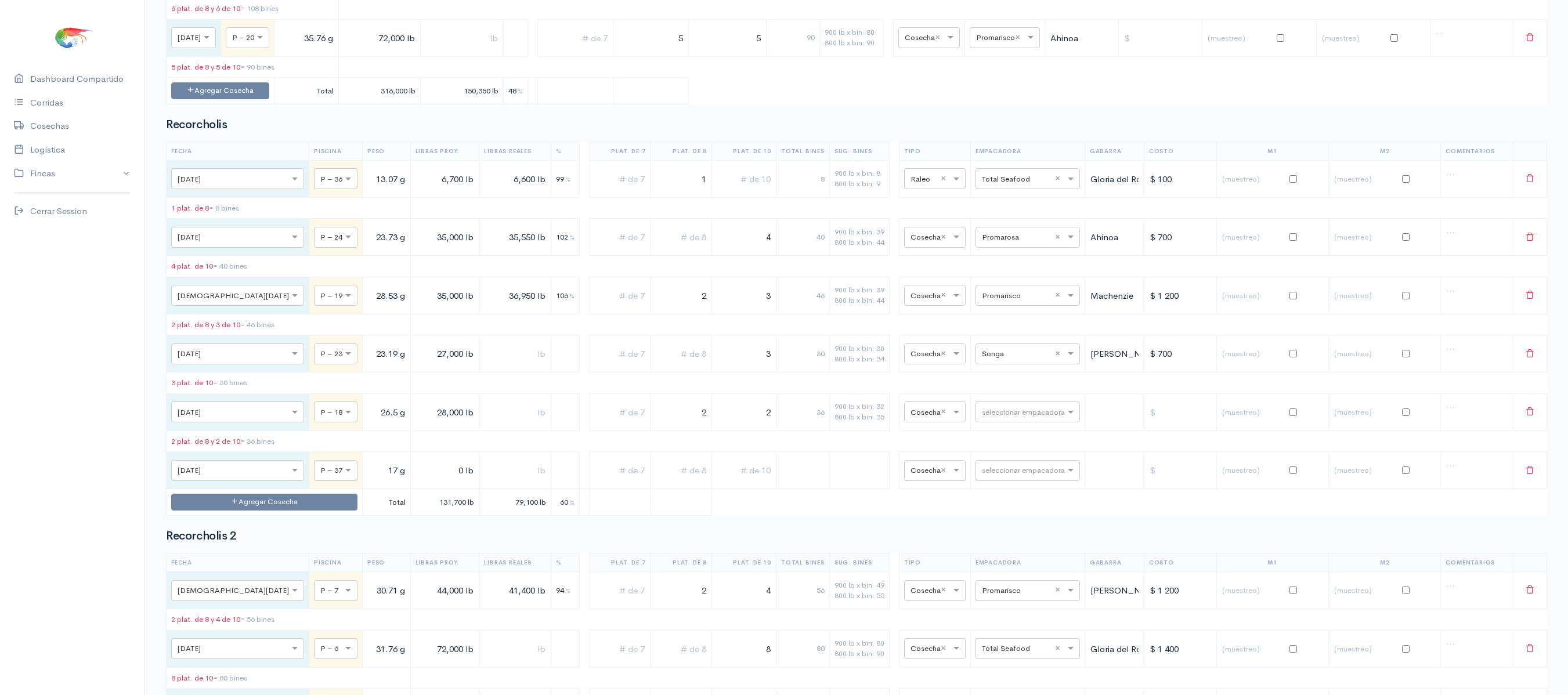
type input "17 g"
click at [415, 483] on input "0 lb" at bounding box center [444, 471] width 59 height 24
type input "4,300 lb"
click at [599, 489] on td at bounding box center [620, 471] width 62 height 37
click at [600, 489] on td at bounding box center [620, 471] width 62 height 37
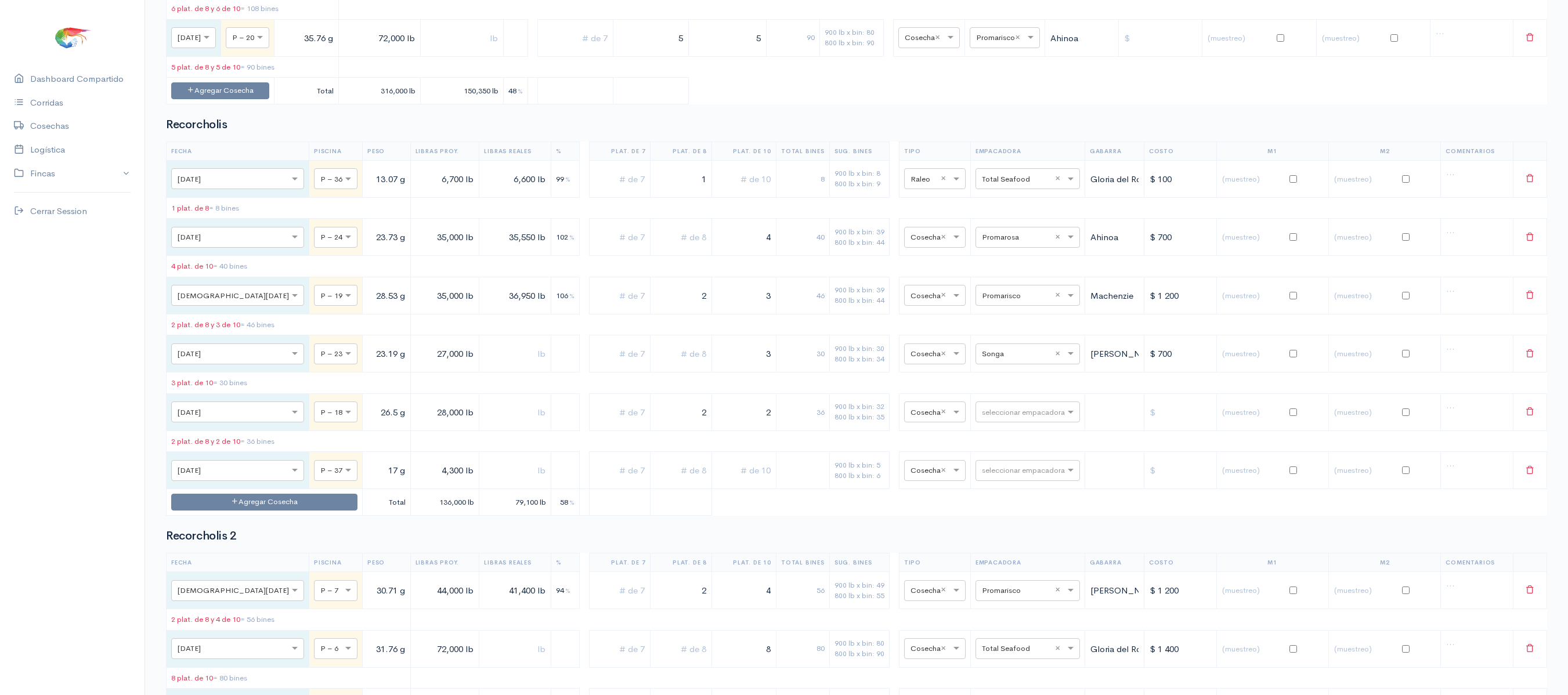
click at [651, 489] on td at bounding box center [682, 471] width 62 height 37
click at [618, 483] on input "text" at bounding box center [620, 471] width 51 height 24
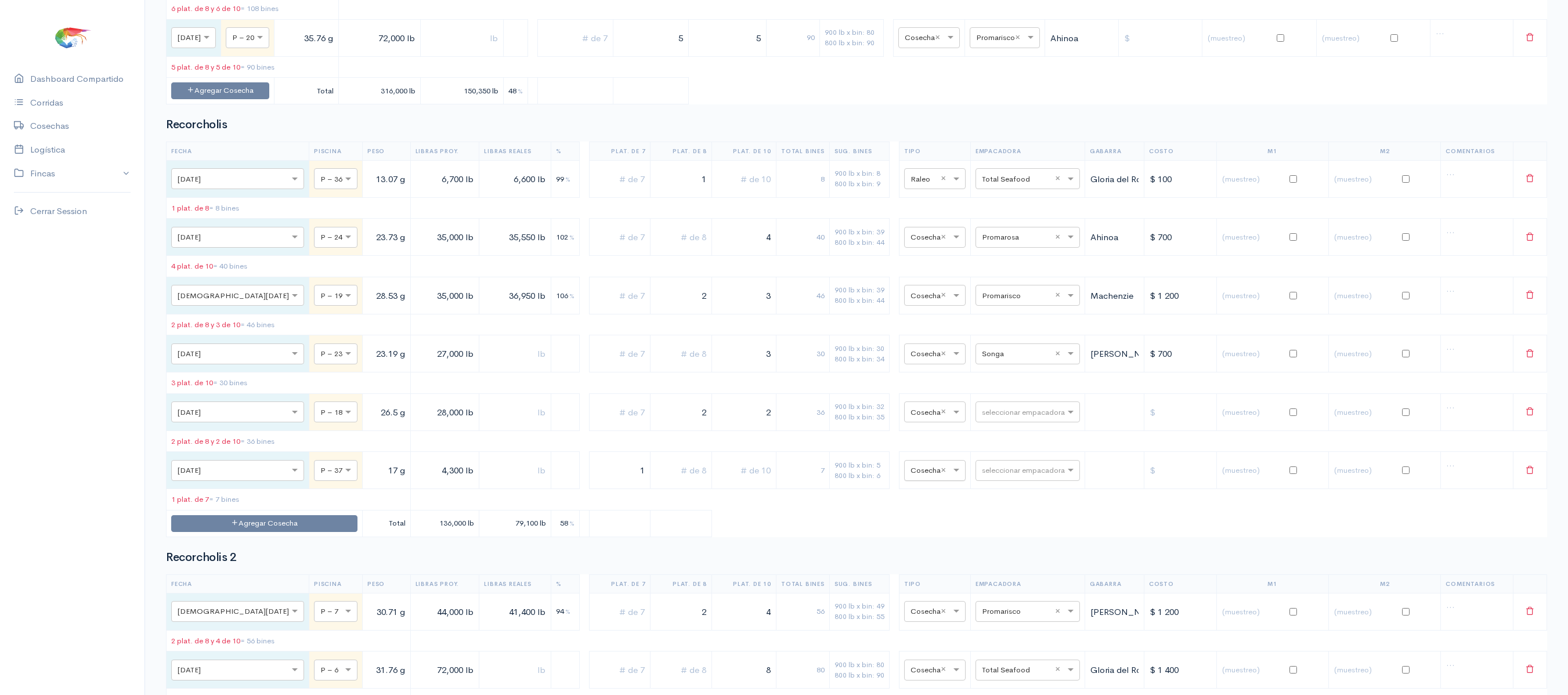
type input "1"
click at [911, 476] on input "text" at bounding box center [925, 470] width 28 height 12
type input "R"
click at [930, 330] on div "Raleo" at bounding box center [922, 319] width 62 height 23
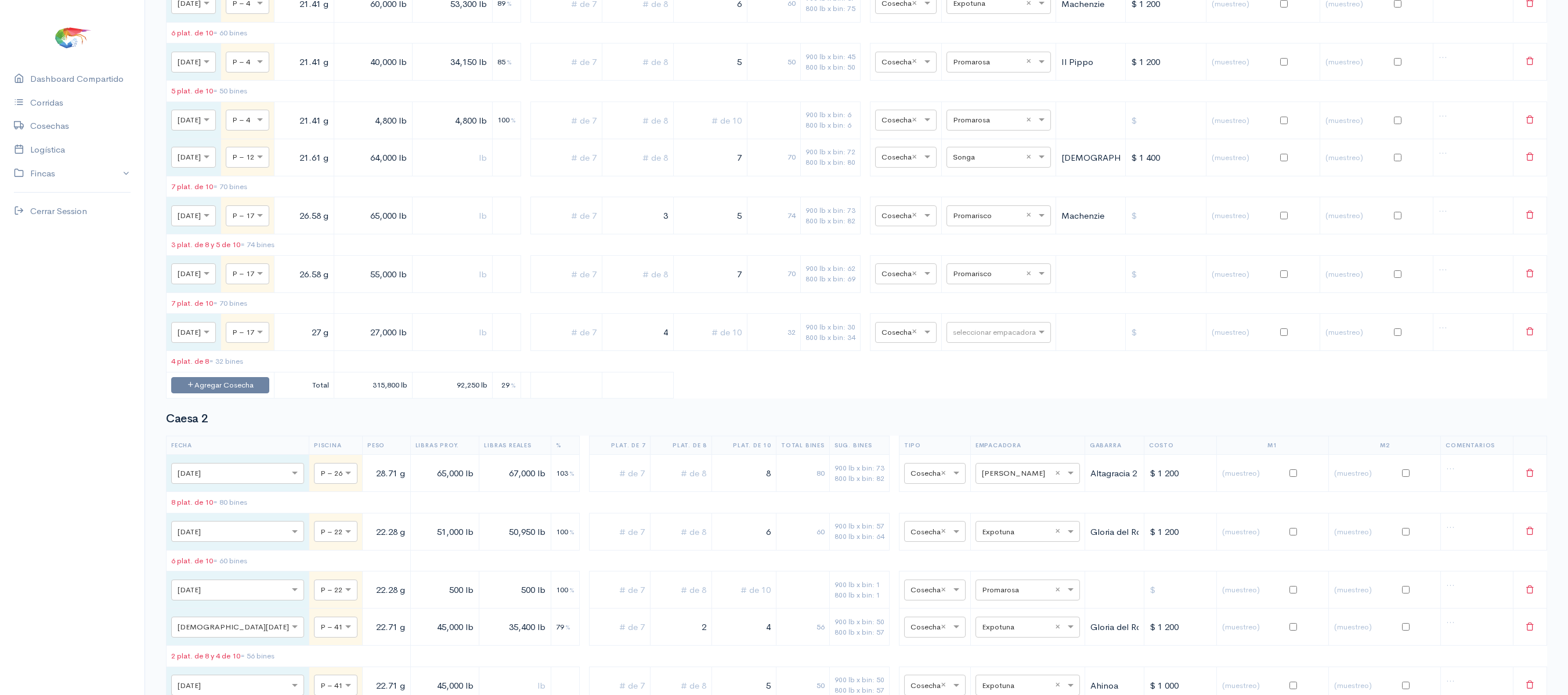
scroll to position [0, 0]
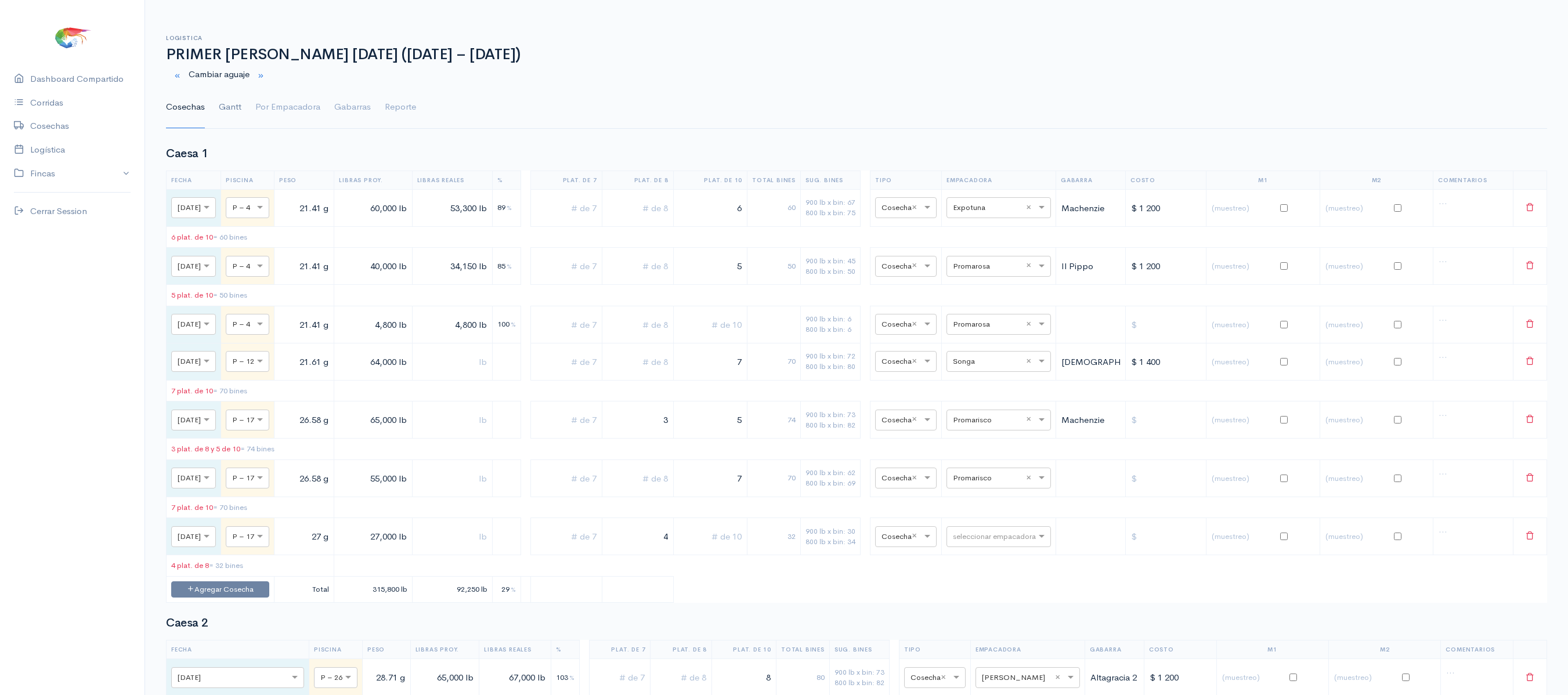
click at [234, 102] on link "Gantt" at bounding box center [231, 107] width 23 height 42
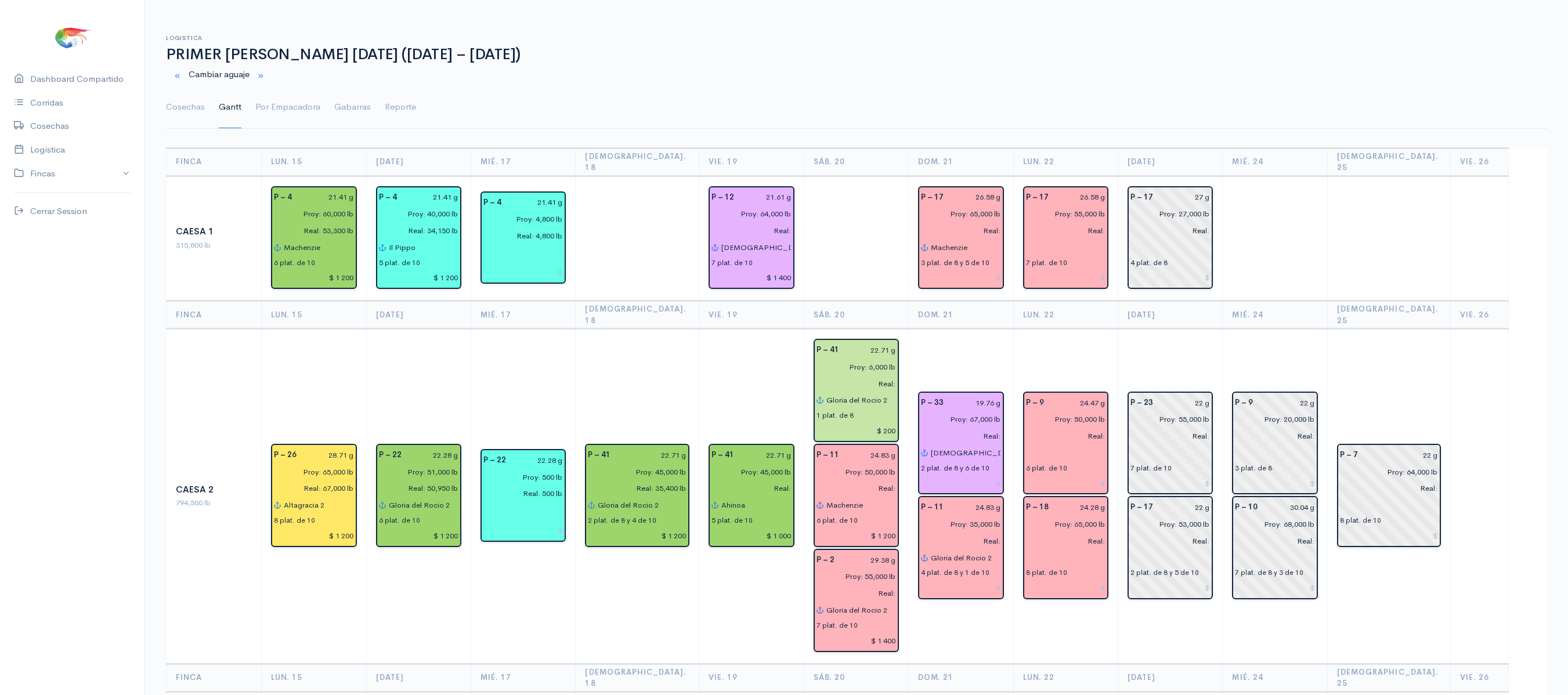
click at [533, 79] on div "Cambiar aguaje" at bounding box center [856, 75] width 1395 height 24
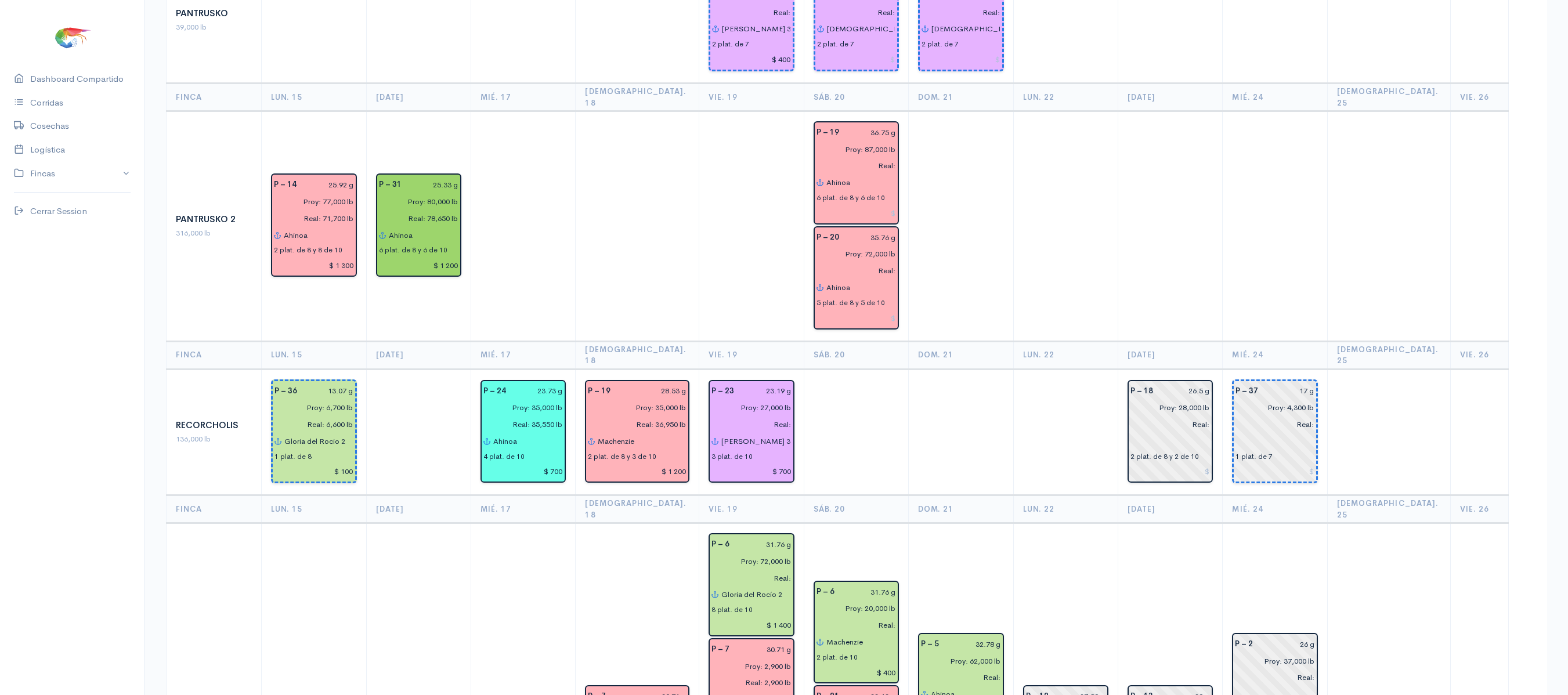
scroll to position [1209, 0]
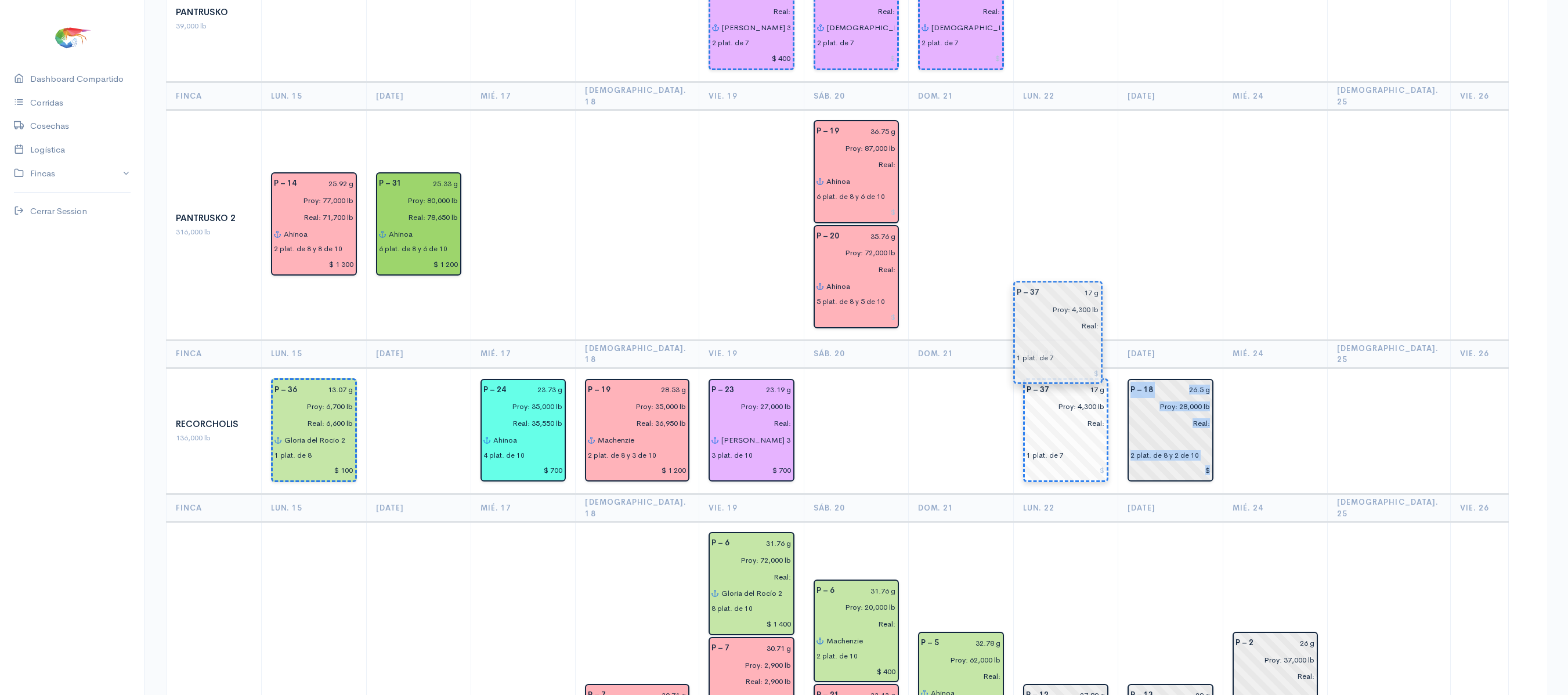
drag, startPoint x: 1329, startPoint y: 306, endPoint x: 1095, endPoint y: 306, distance: 234.0
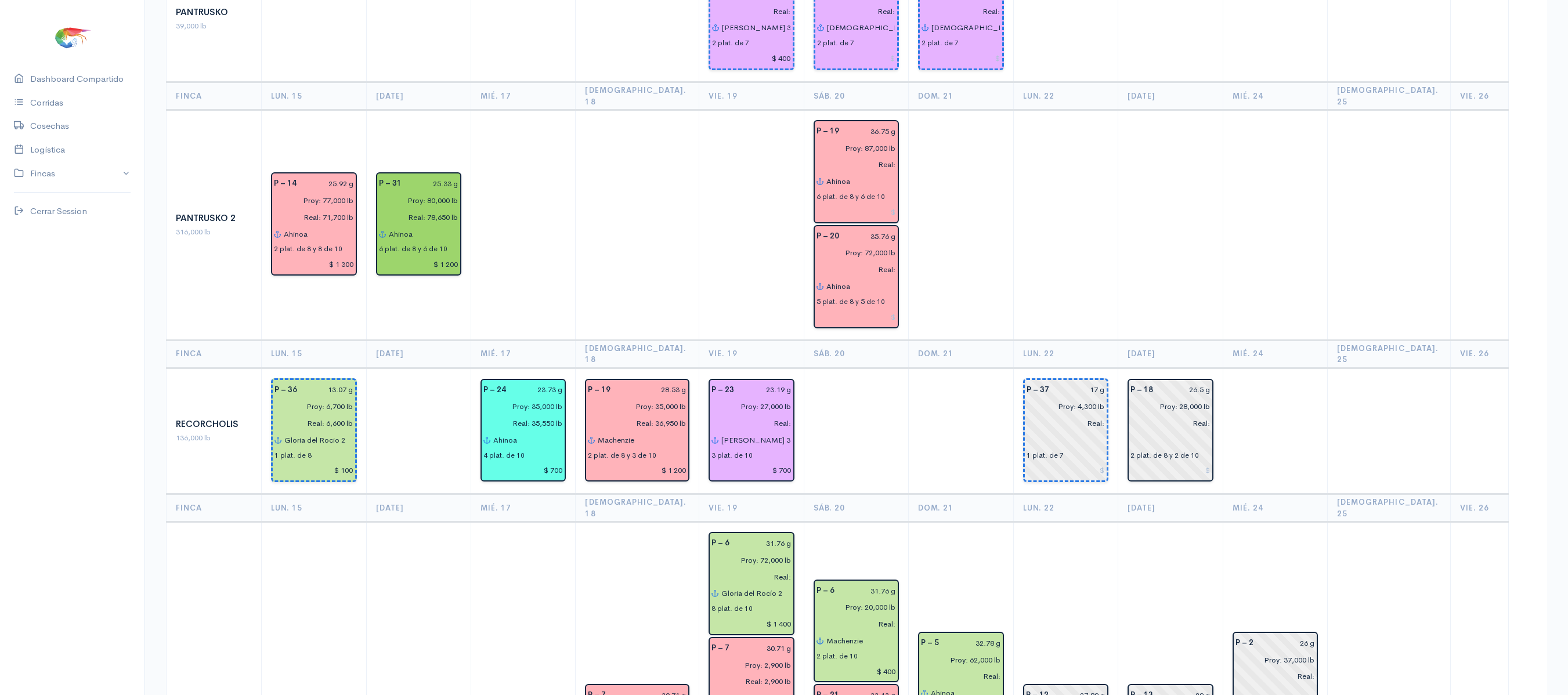
click at [1140, 192] on td at bounding box center [1170, 225] width 104 height 230
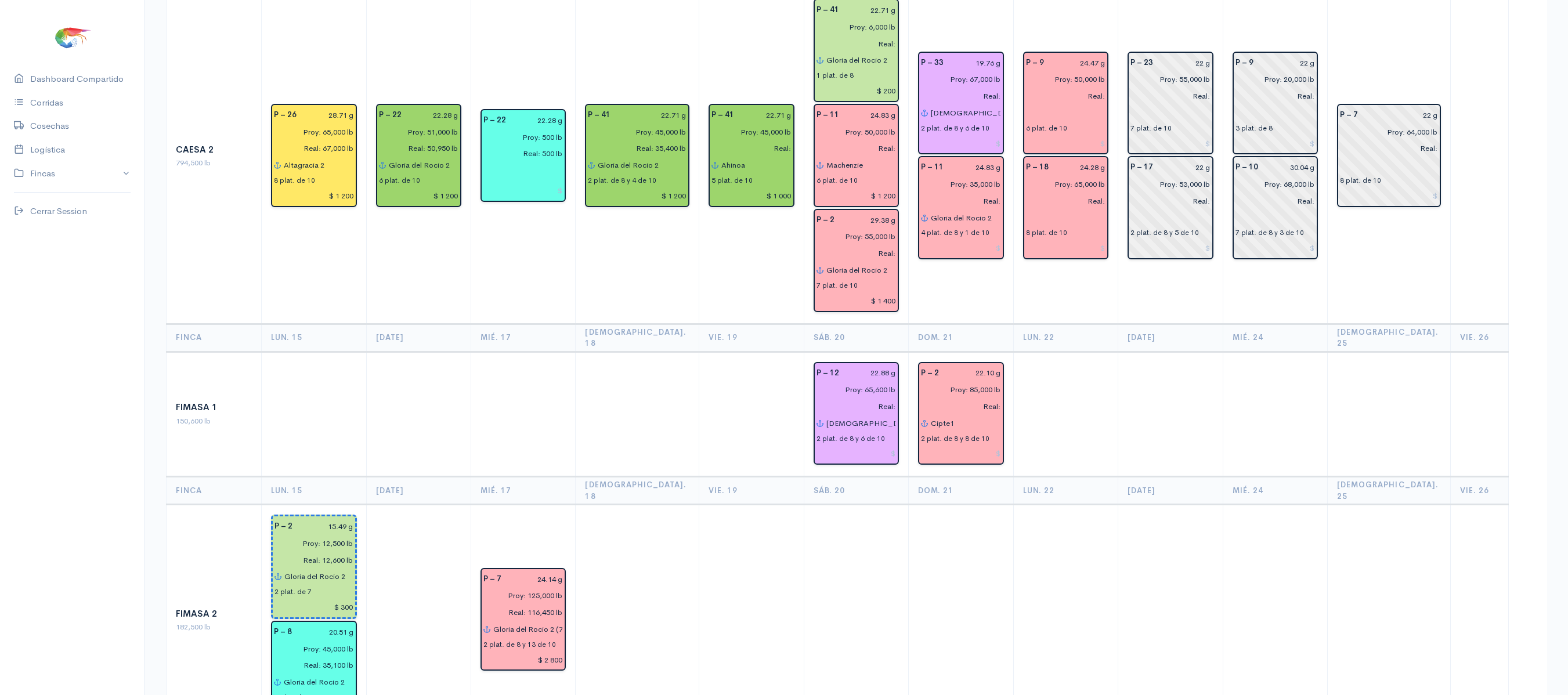
scroll to position [0, 0]
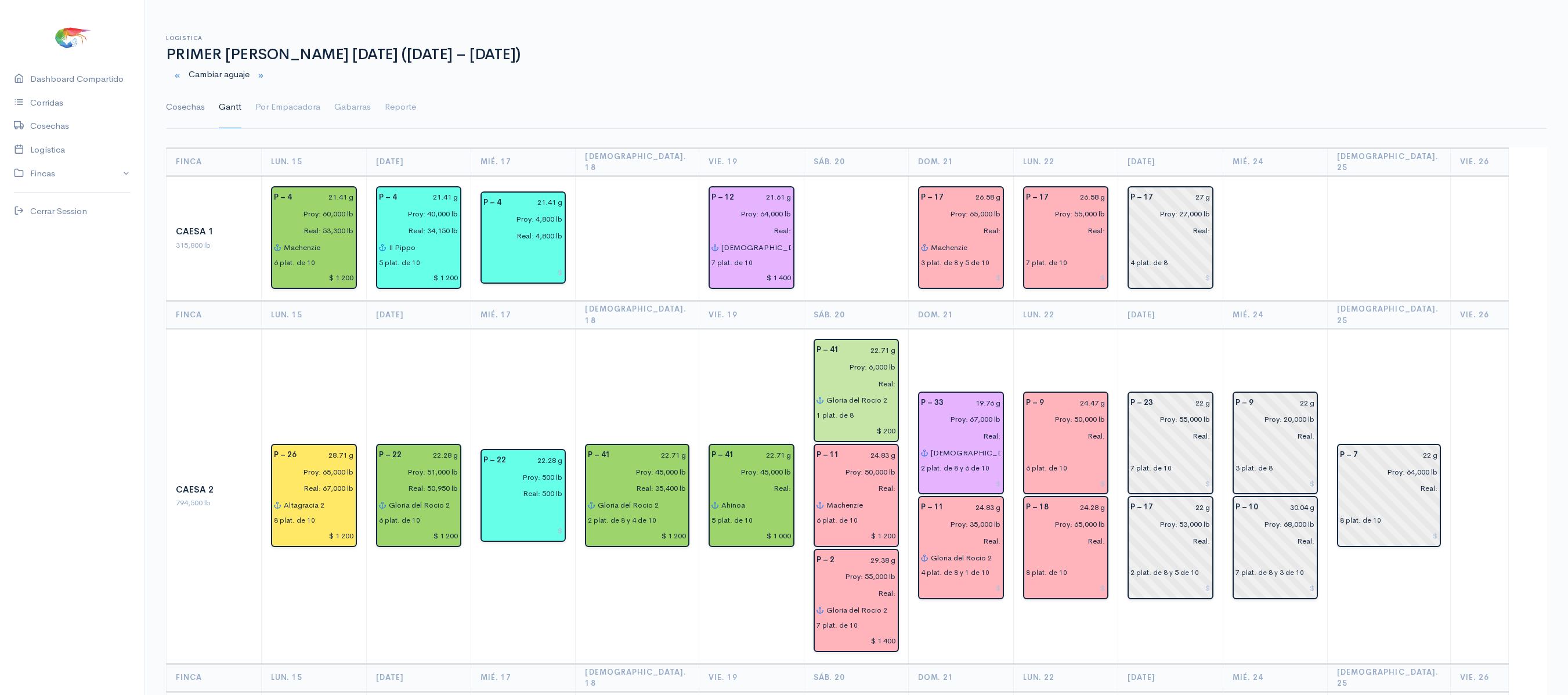
click at [181, 101] on link "Cosechas" at bounding box center [186, 107] width 39 height 42
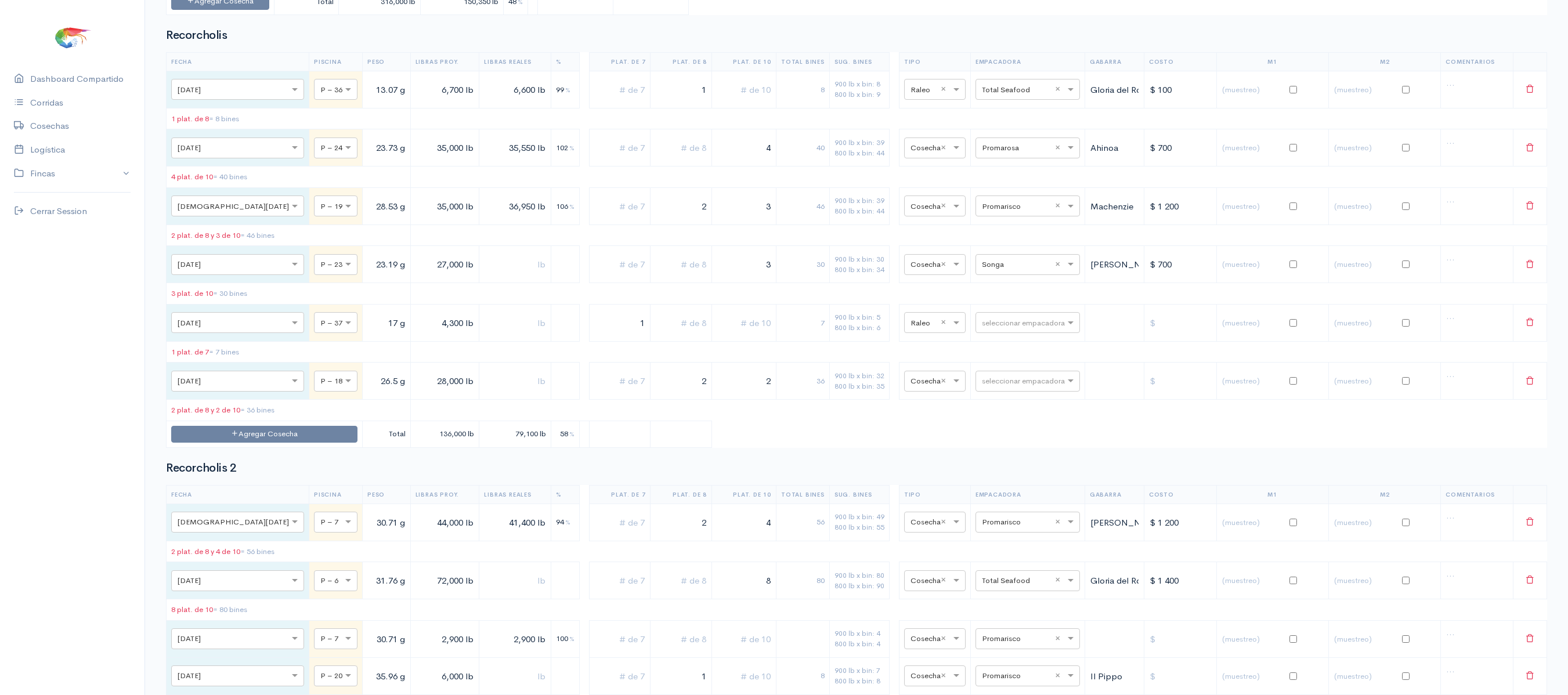
scroll to position [2756, 0]
click at [1013, 340] on td "seleccionar empacadora" at bounding box center [1027, 321] width 114 height 37
click at [1012, 328] on input "text" at bounding box center [1018, 321] width 71 height 12
type input "T"
drag, startPoint x: 1026, startPoint y: 565, endPoint x: 1012, endPoint y: 578, distance: 19.1
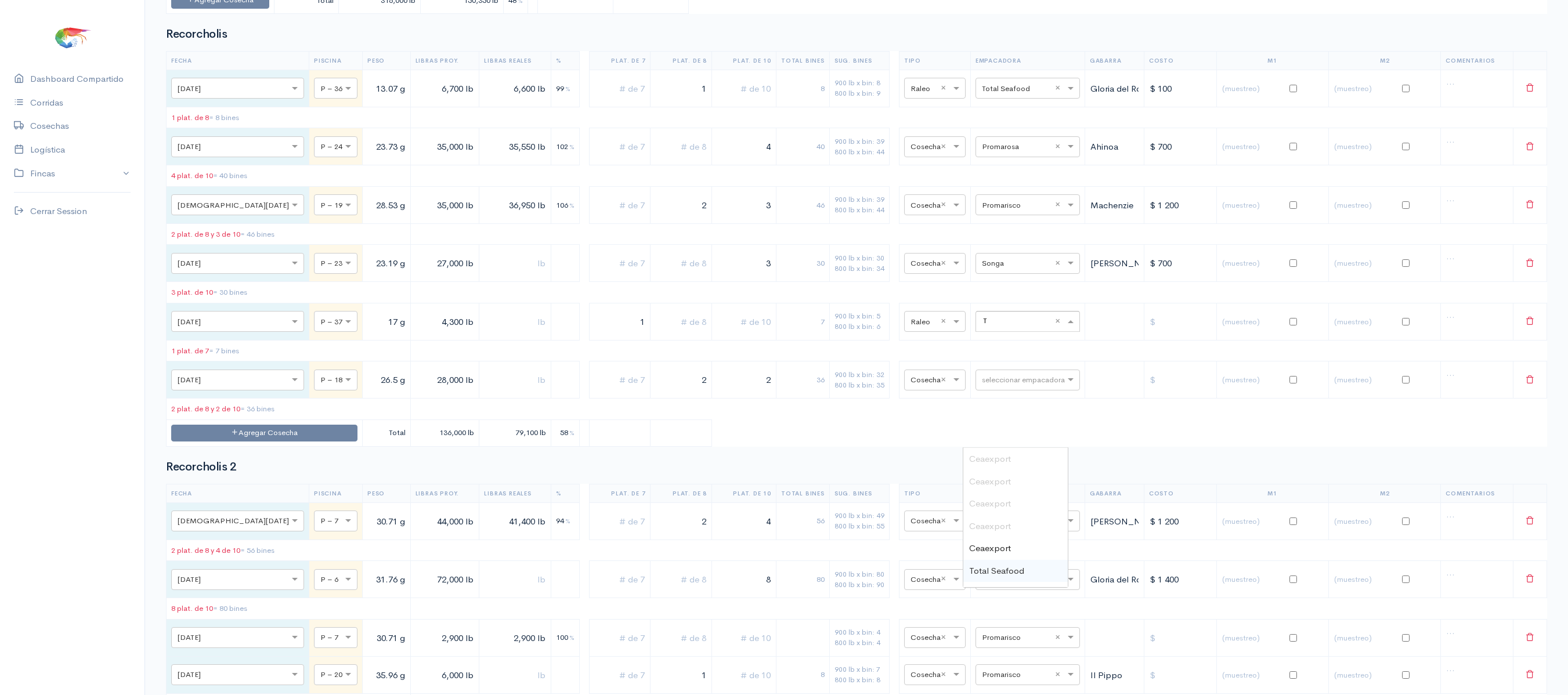
click at [1012, 578] on div "Total Seafood" at bounding box center [1016, 571] width 104 height 23
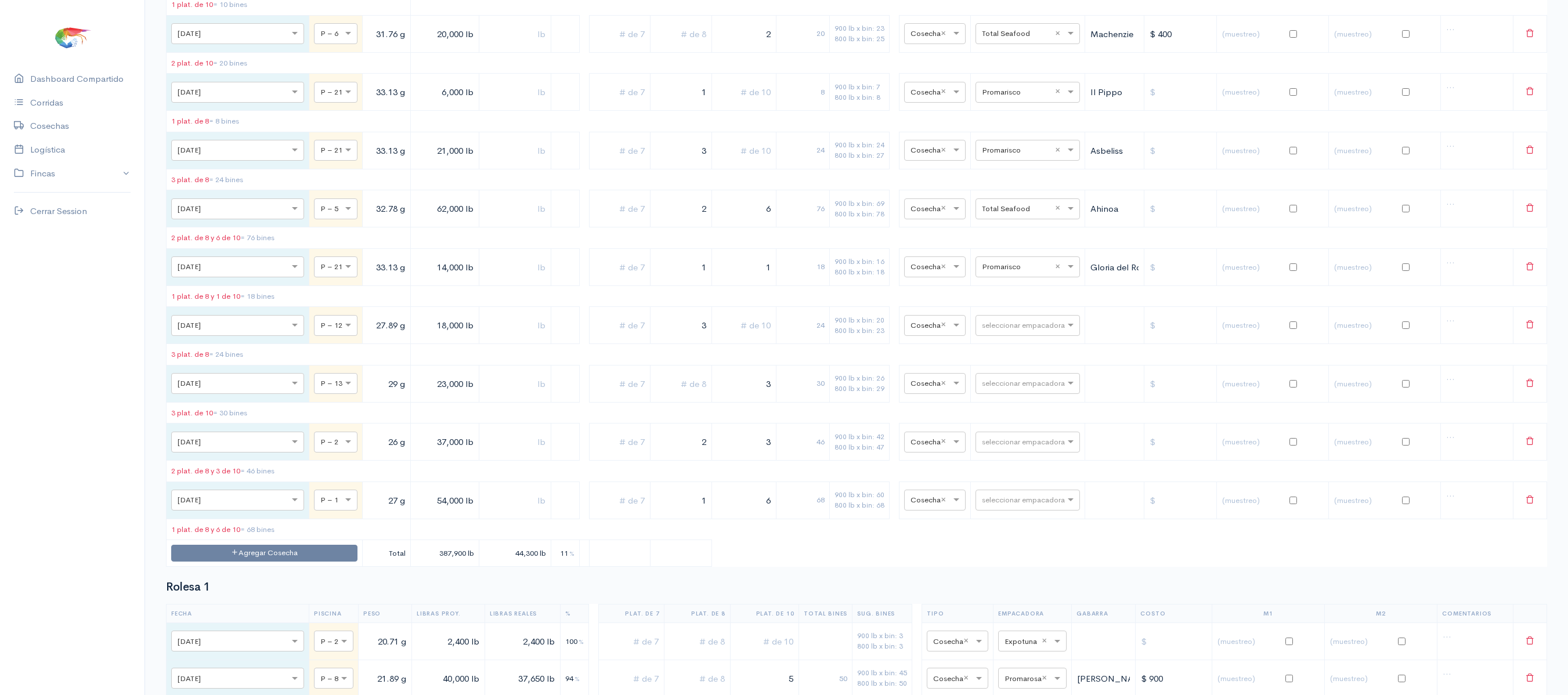
scroll to position [3515, 0]
click at [1021, 330] on input "text" at bounding box center [1018, 323] width 71 height 12
type input "PRO"
click at [1028, 481] on div "Promarisco" at bounding box center [1017, 493] width 104 height 23
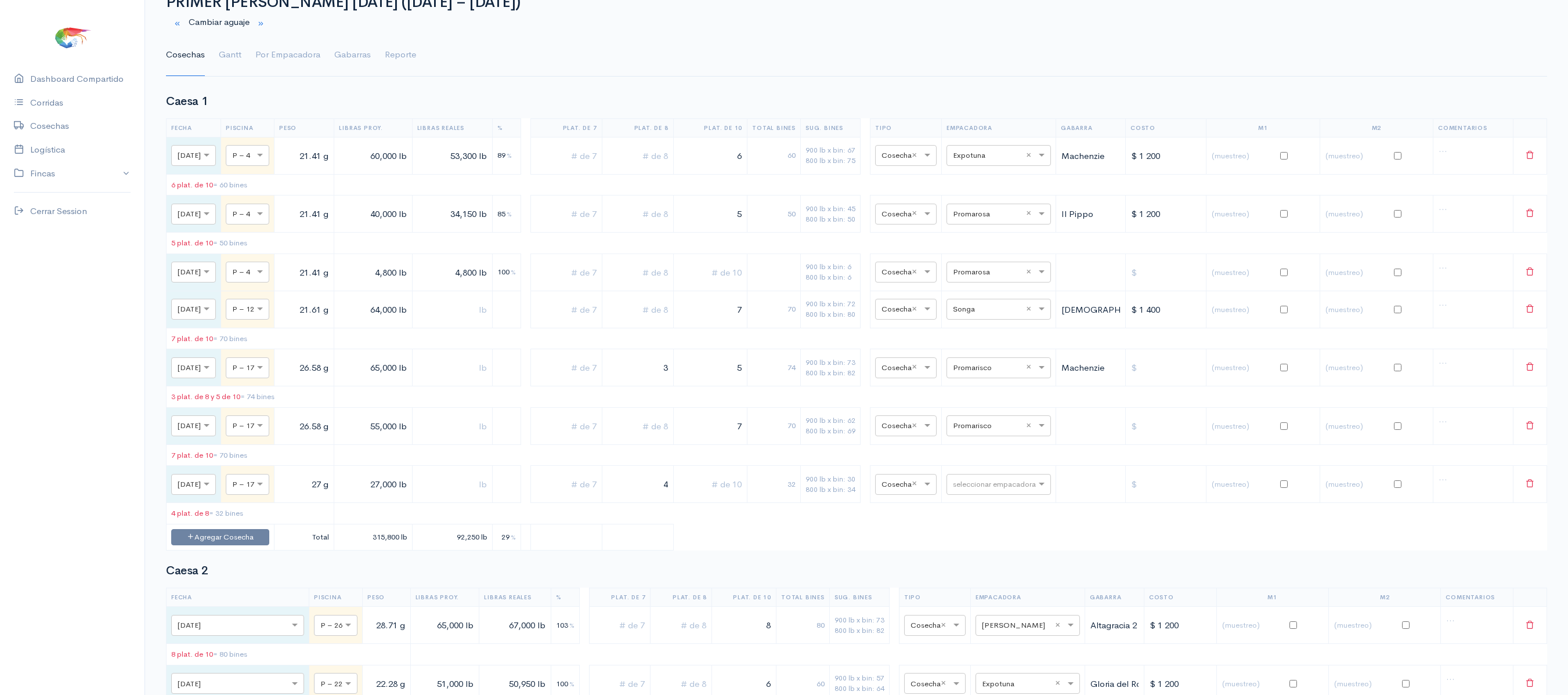
scroll to position [0, 0]
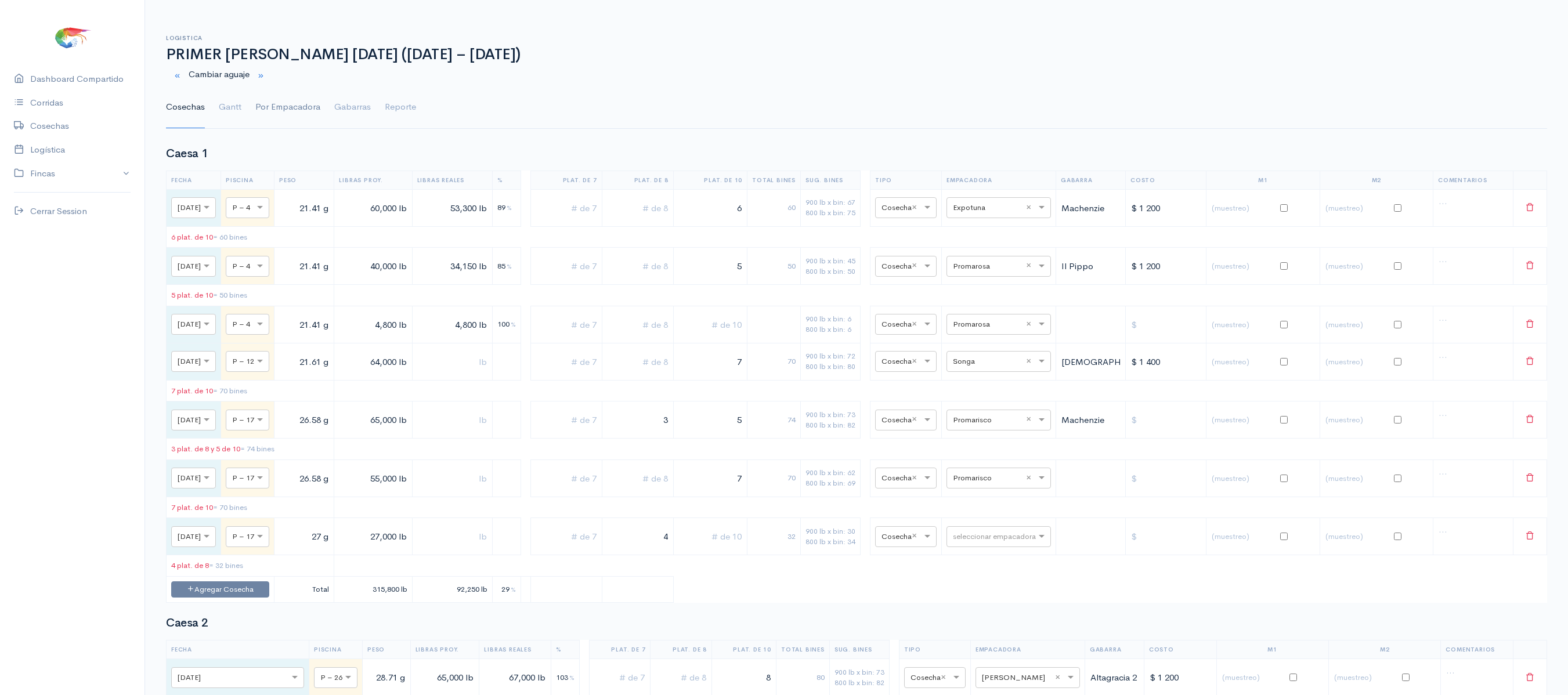
click at [284, 122] on link "Por Empacadora" at bounding box center [288, 107] width 65 height 42
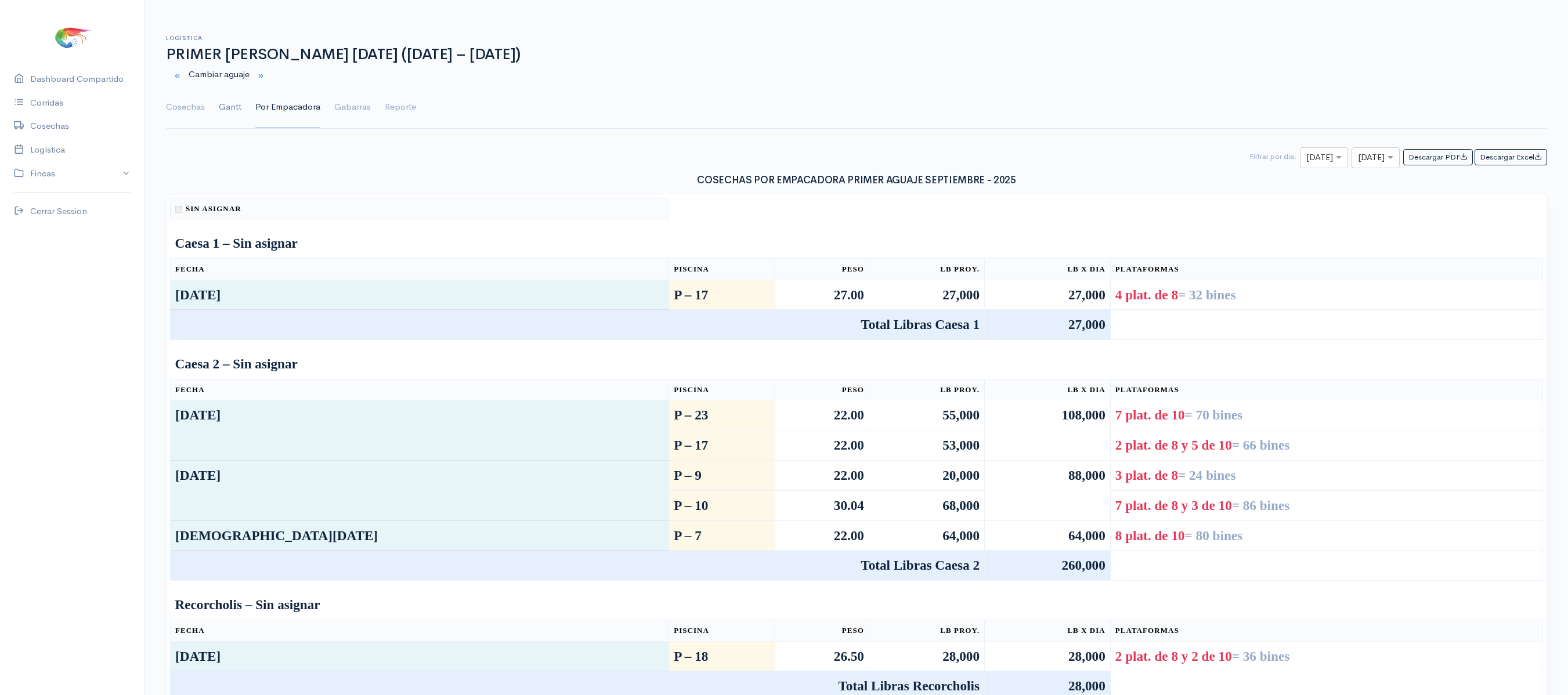
click at [229, 100] on link "Gantt" at bounding box center [231, 107] width 23 height 42
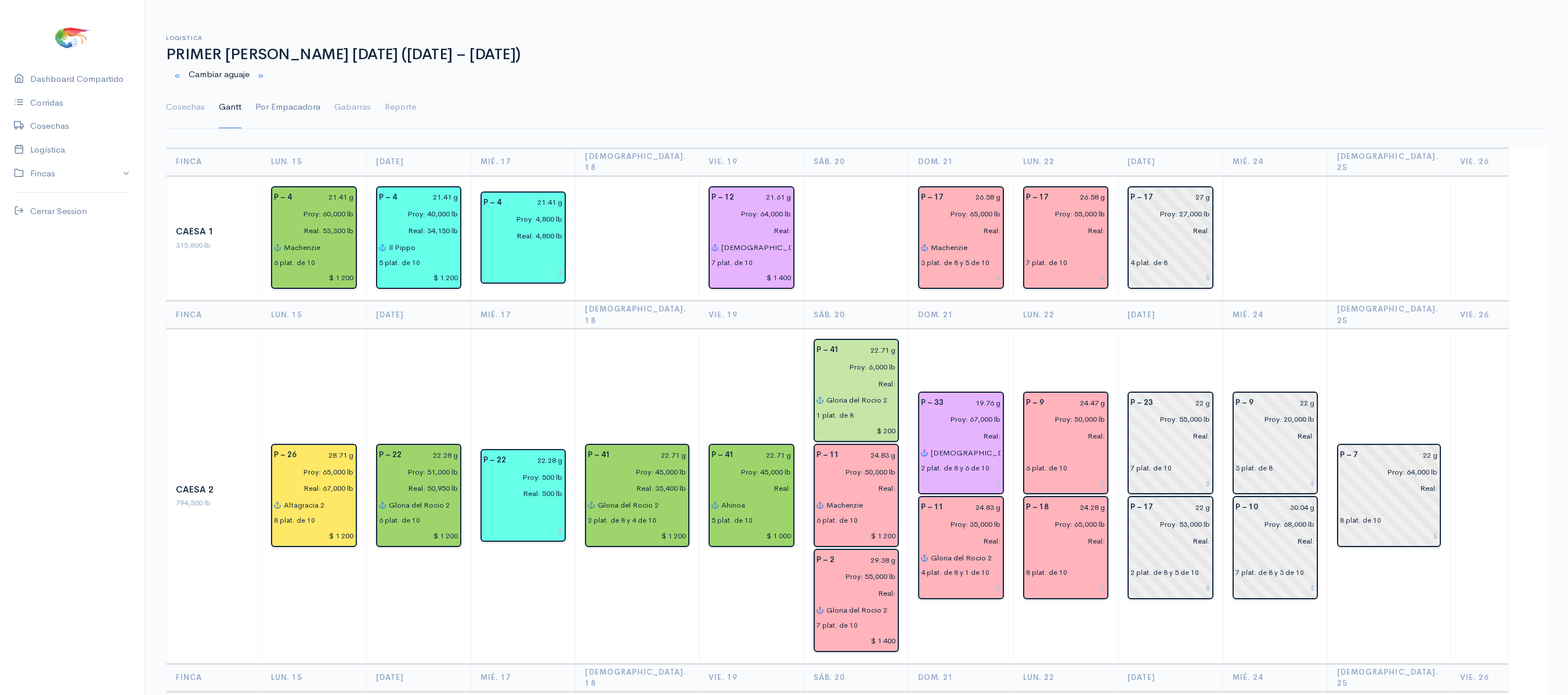
click at [303, 114] on link "Por Empacadora" at bounding box center [288, 107] width 65 height 42
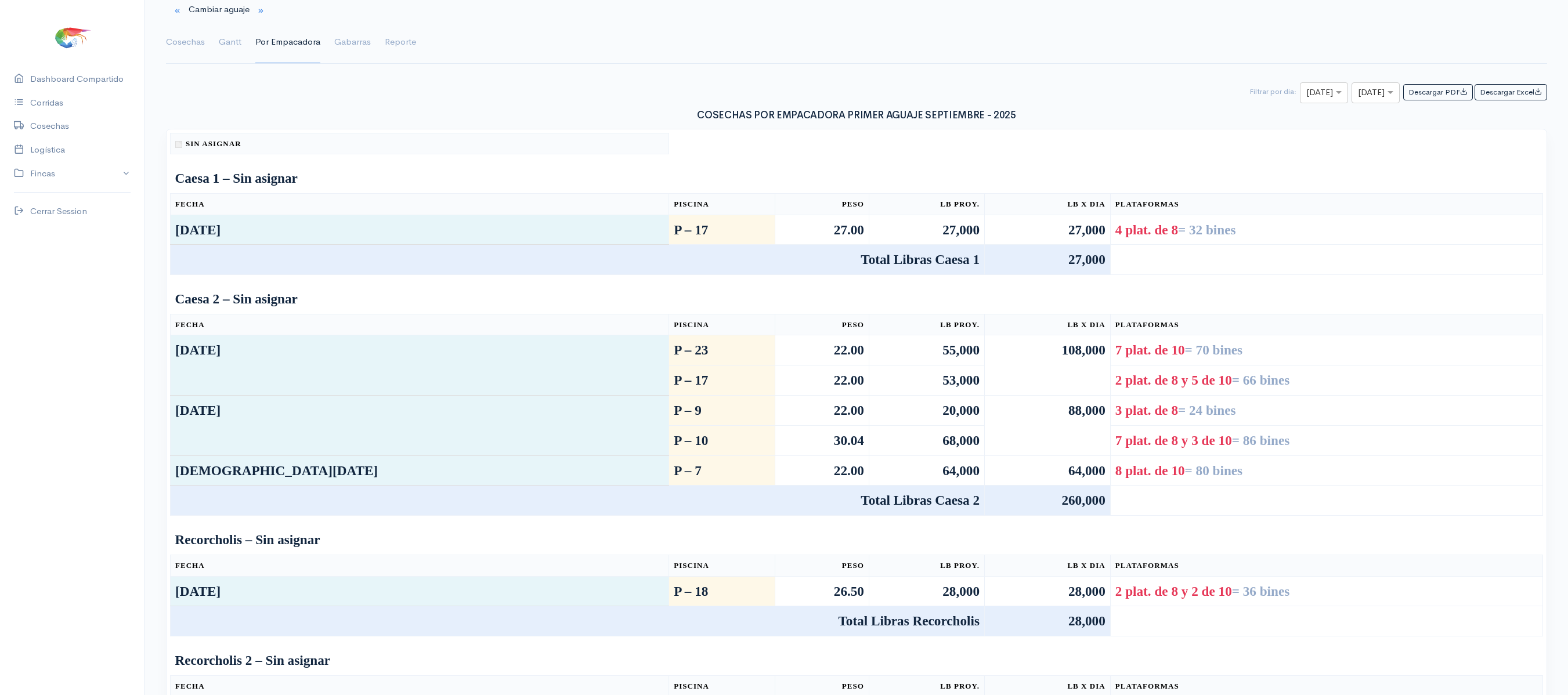
scroll to position [64, 0]
click at [224, 38] on link "Gantt" at bounding box center [231, 43] width 23 height 42
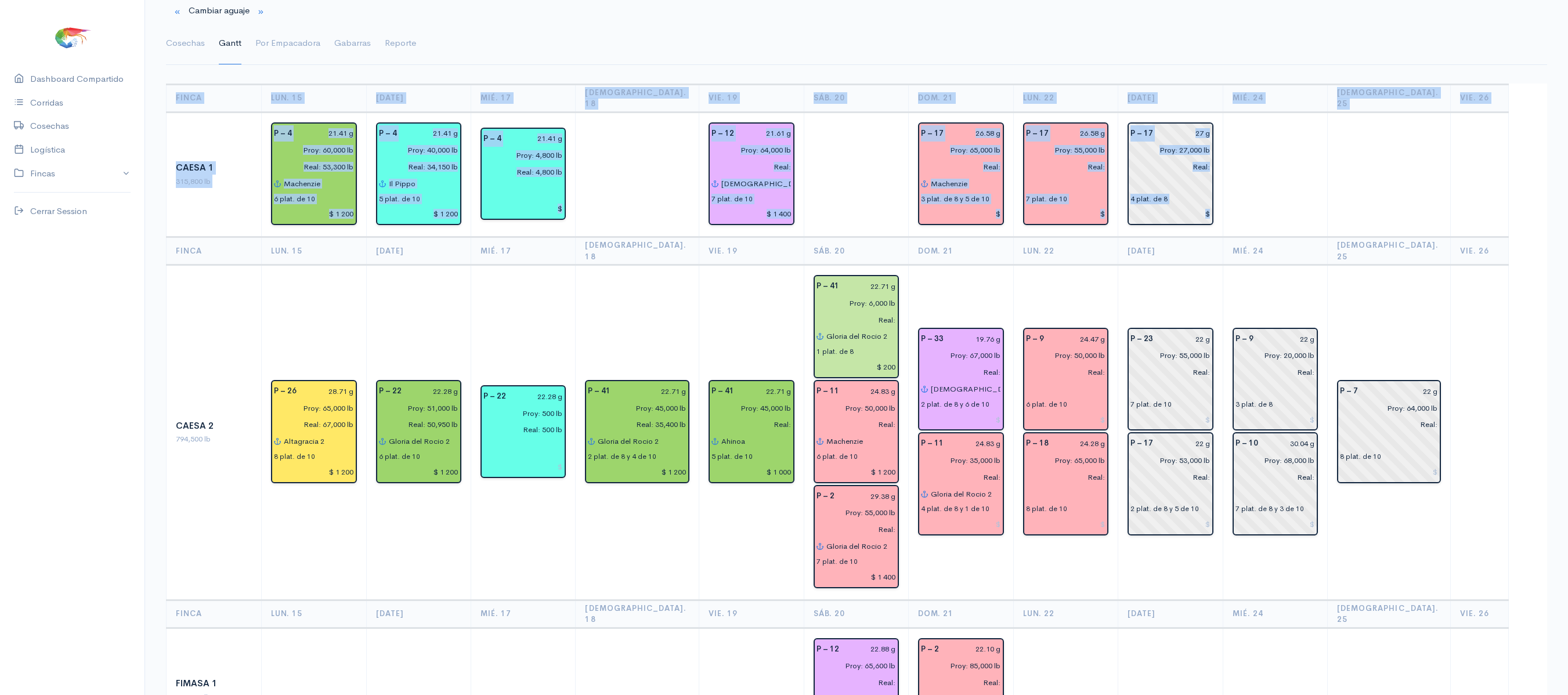
click at [1290, 177] on td at bounding box center [1275, 175] width 104 height 125
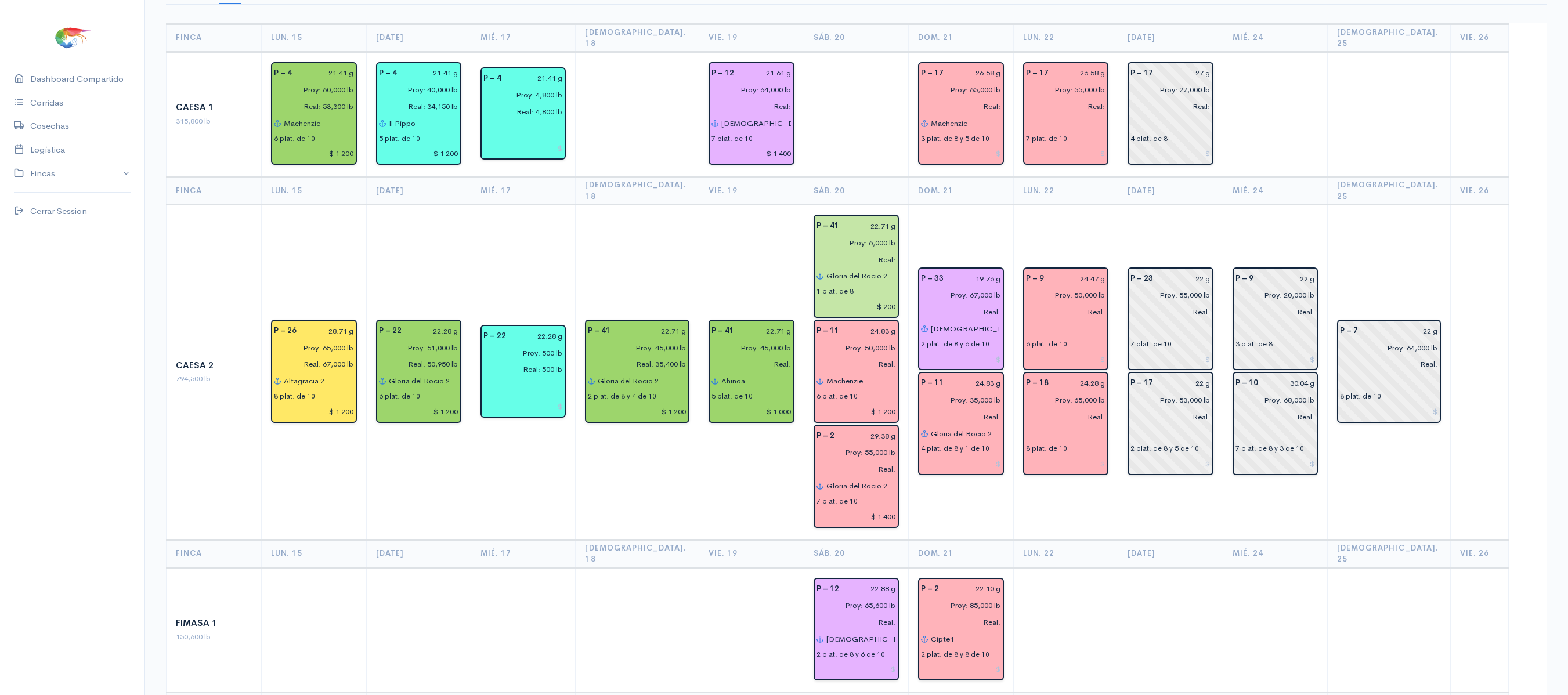
scroll to position [128, 0]
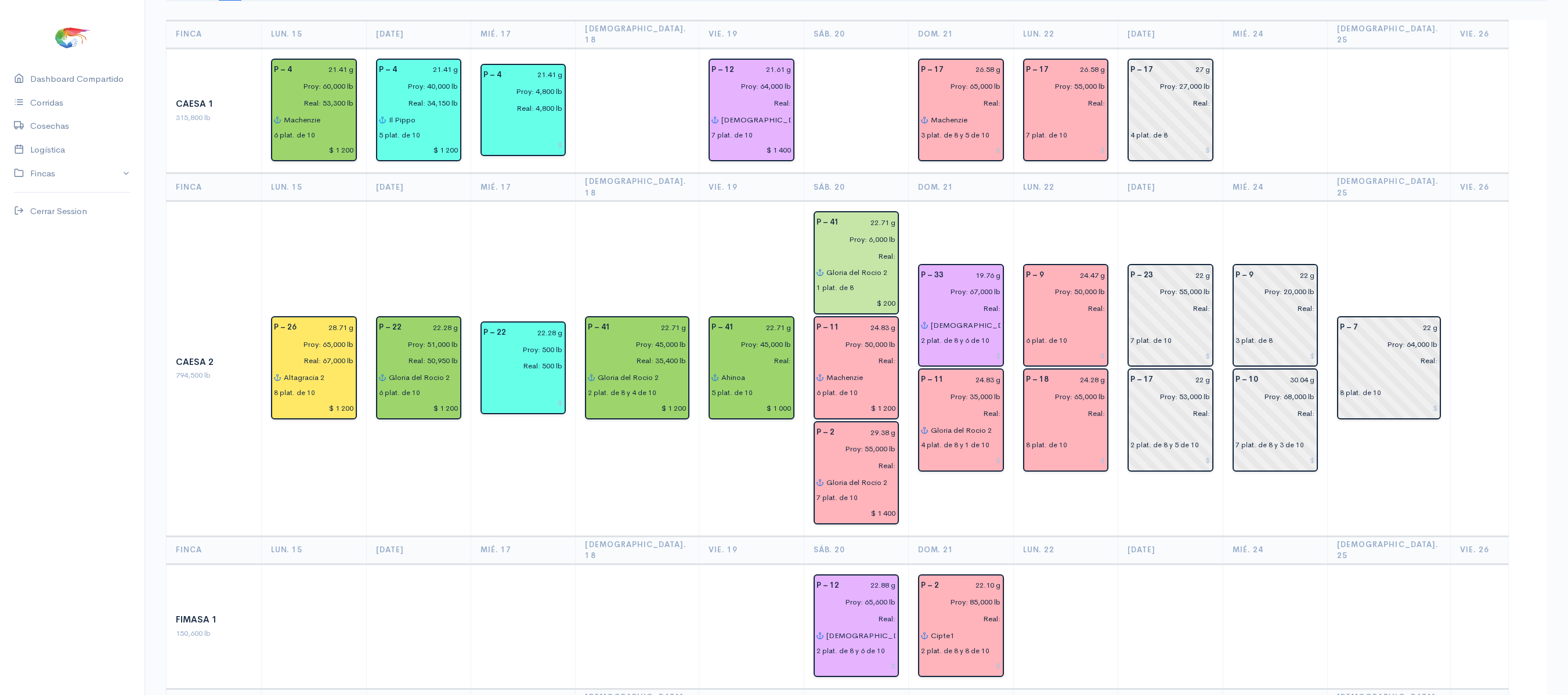
drag, startPoint x: 1319, startPoint y: 177, endPoint x: 1475, endPoint y: 70, distance: 189.2
click at [1475, 70] on td at bounding box center [1480, 111] width 58 height 125
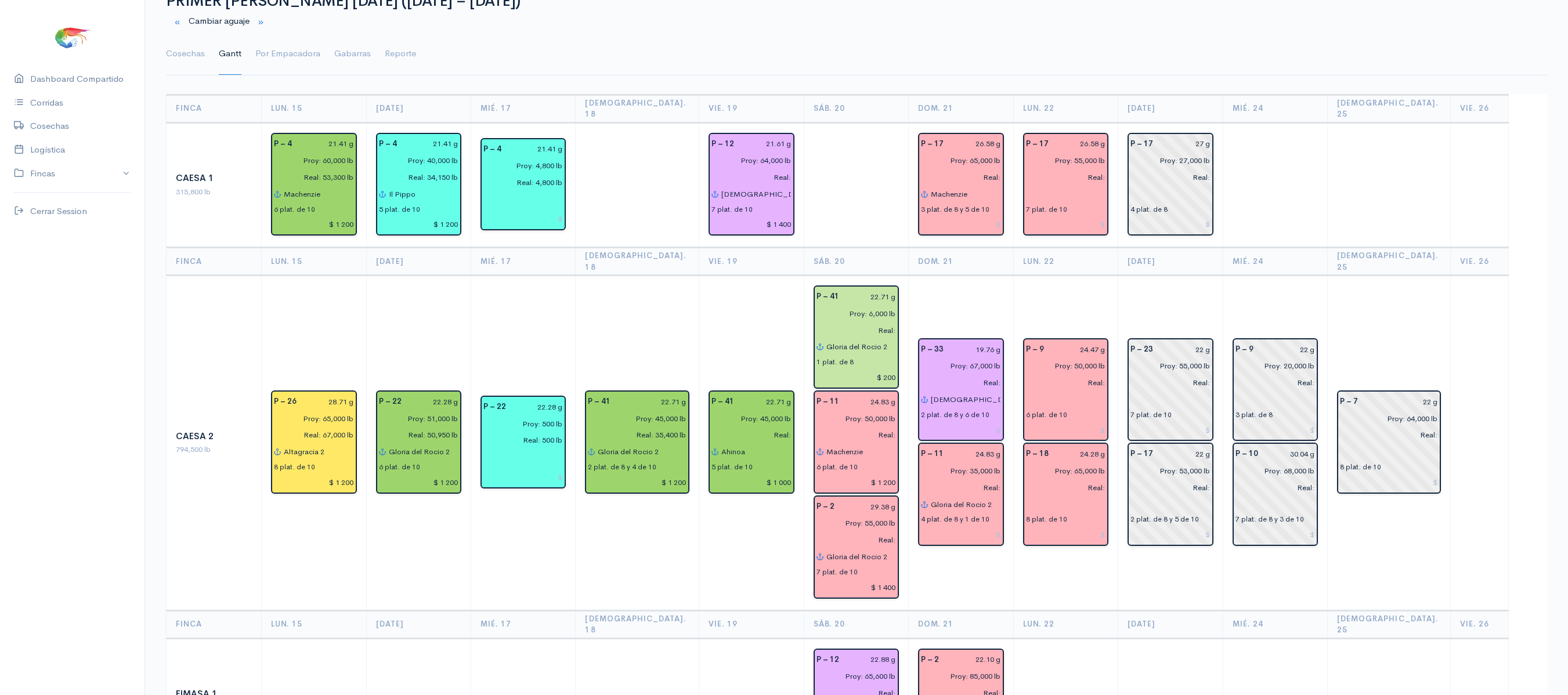
scroll to position [0, 0]
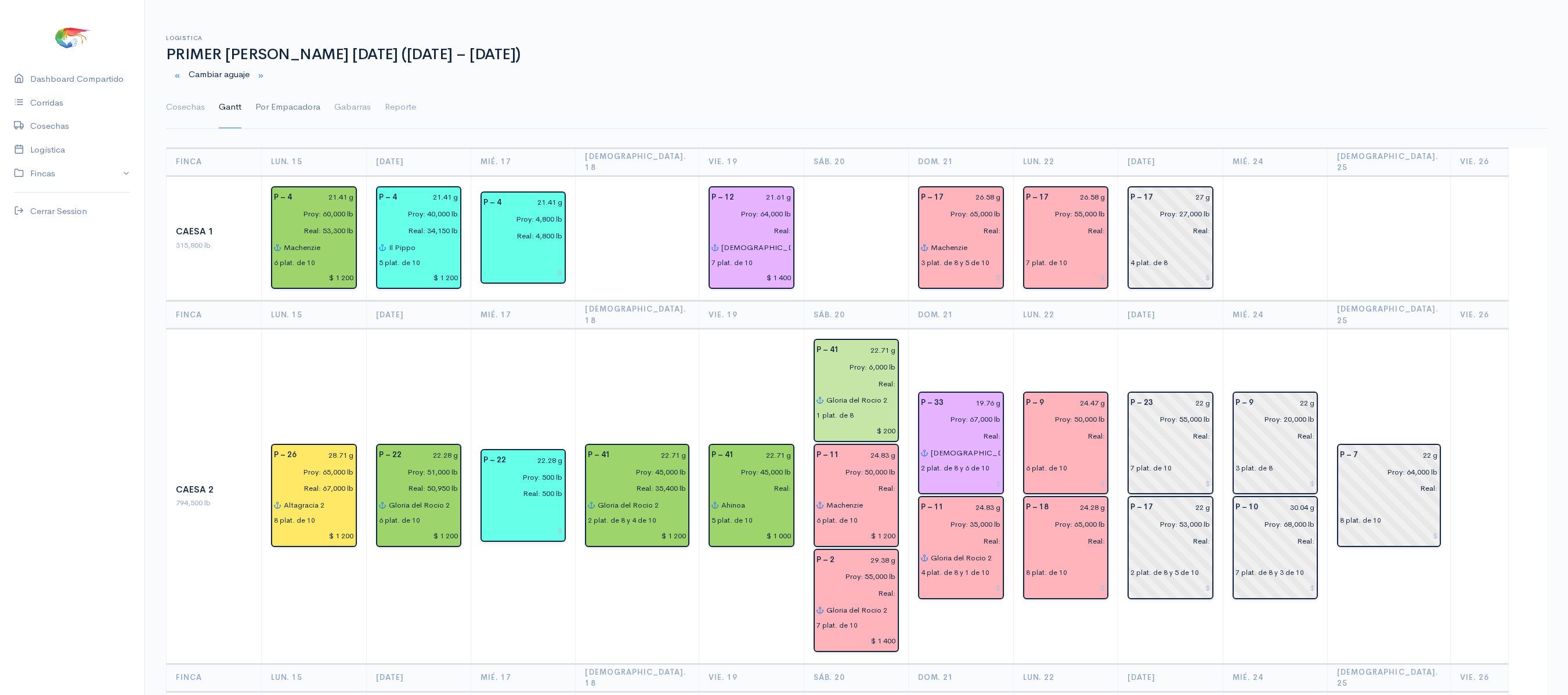
click at [281, 121] on link "Por Empacadora" at bounding box center [288, 107] width 65 height 42
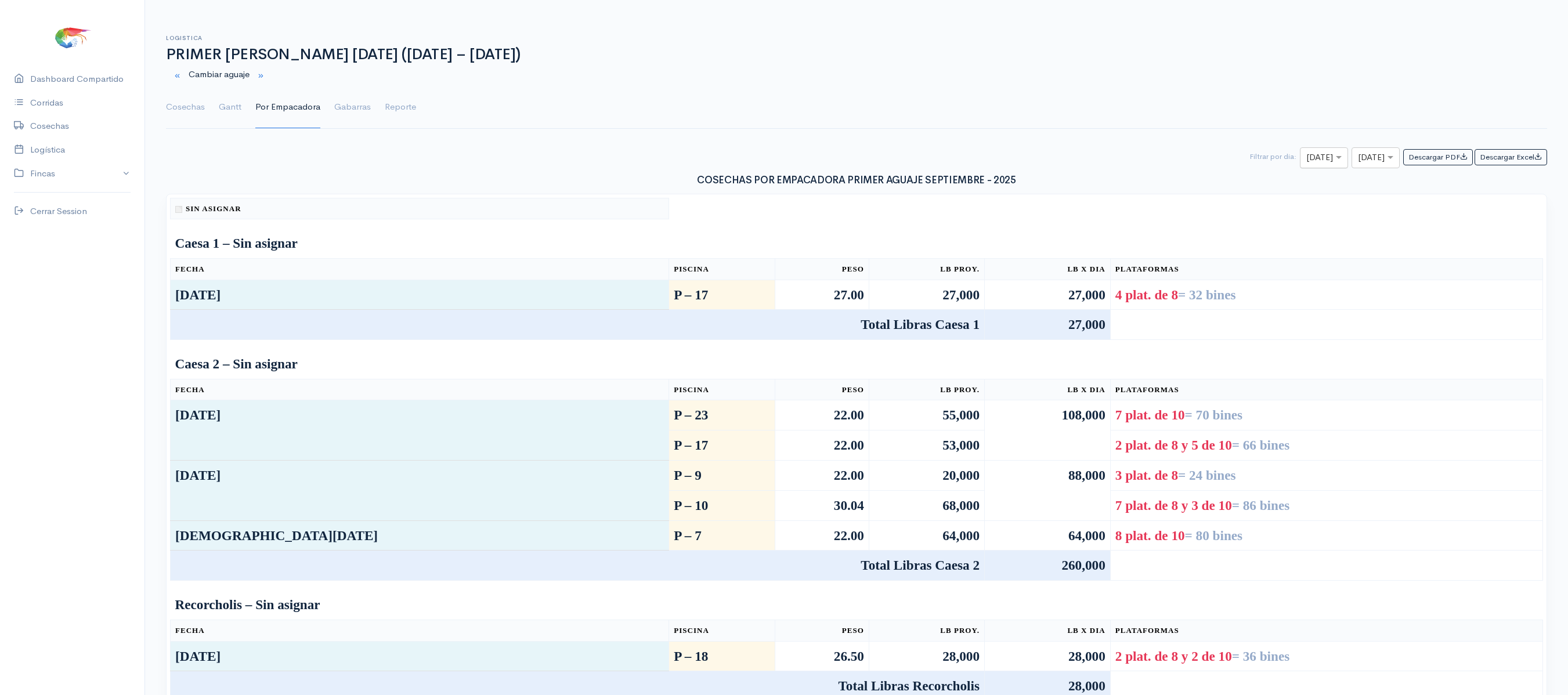
click at [1307, 163] on input "text" at bounding box center [1314, 158] width 14 height 14
type input "21"
click at [1358, 160] on input "text" at bounding box center [1365, 158] width 14 height 14
type input "21"
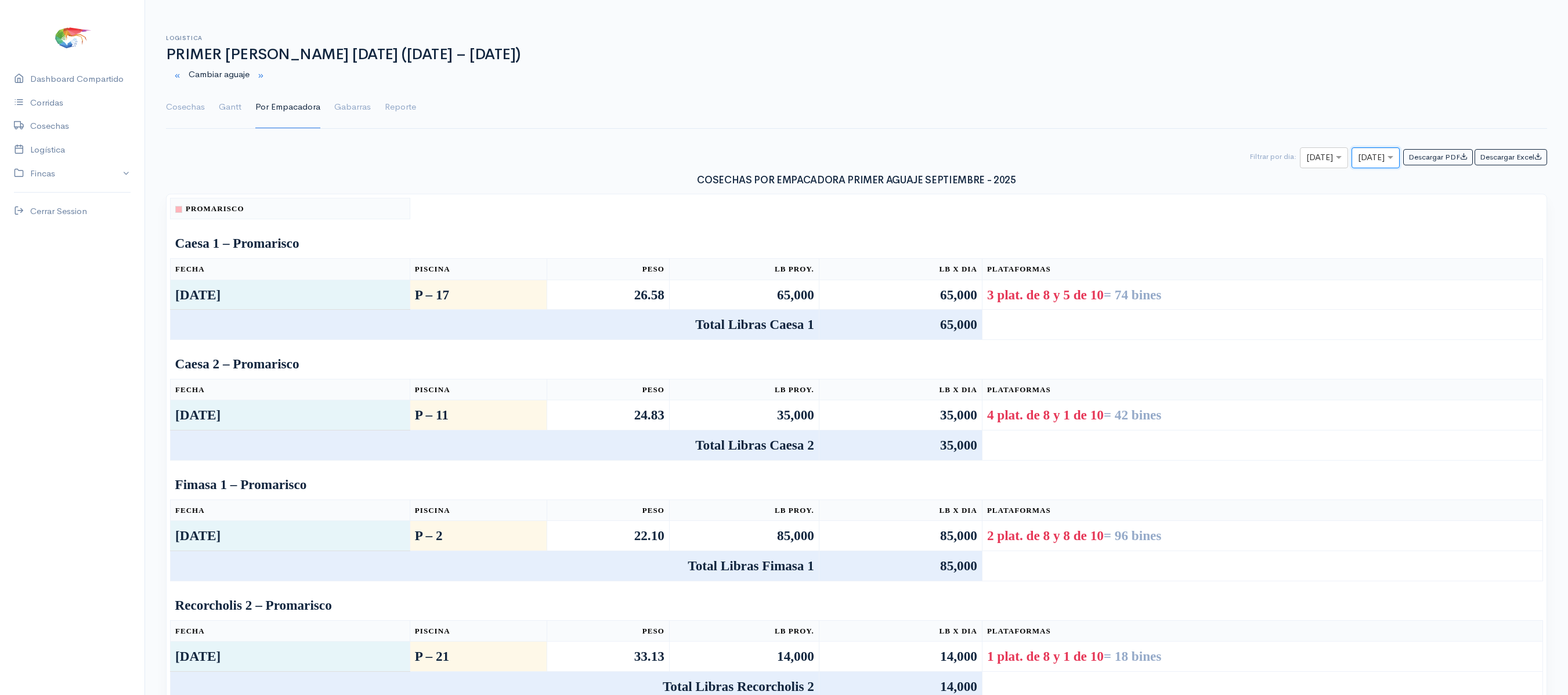
scroll to position [3, 0]
click at [1307, 162] on input "text" at bounding box center [1314, 155] width 14 height 14
type input "22"
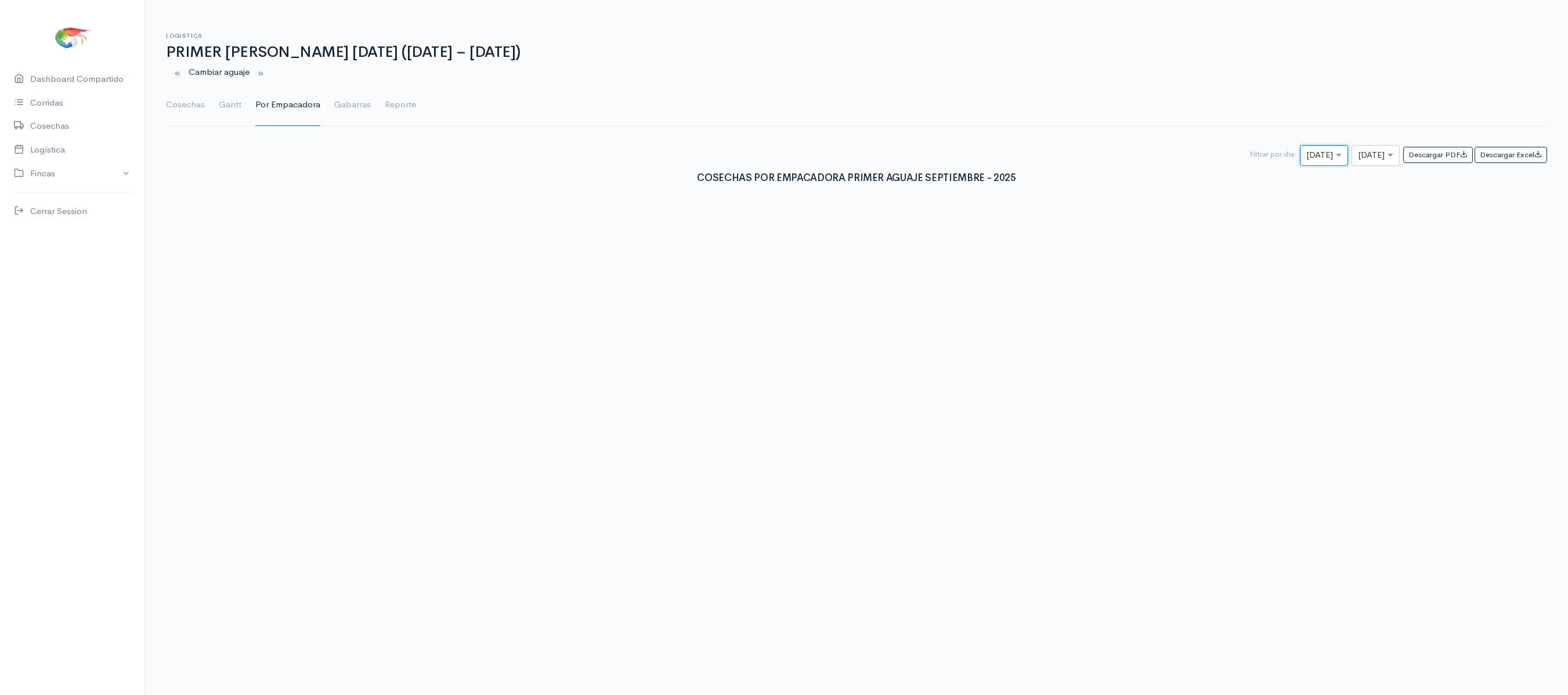
click at [1358, 155] on input "text" at bounding box center [1365, 155] width 14 height 14
type input "22"
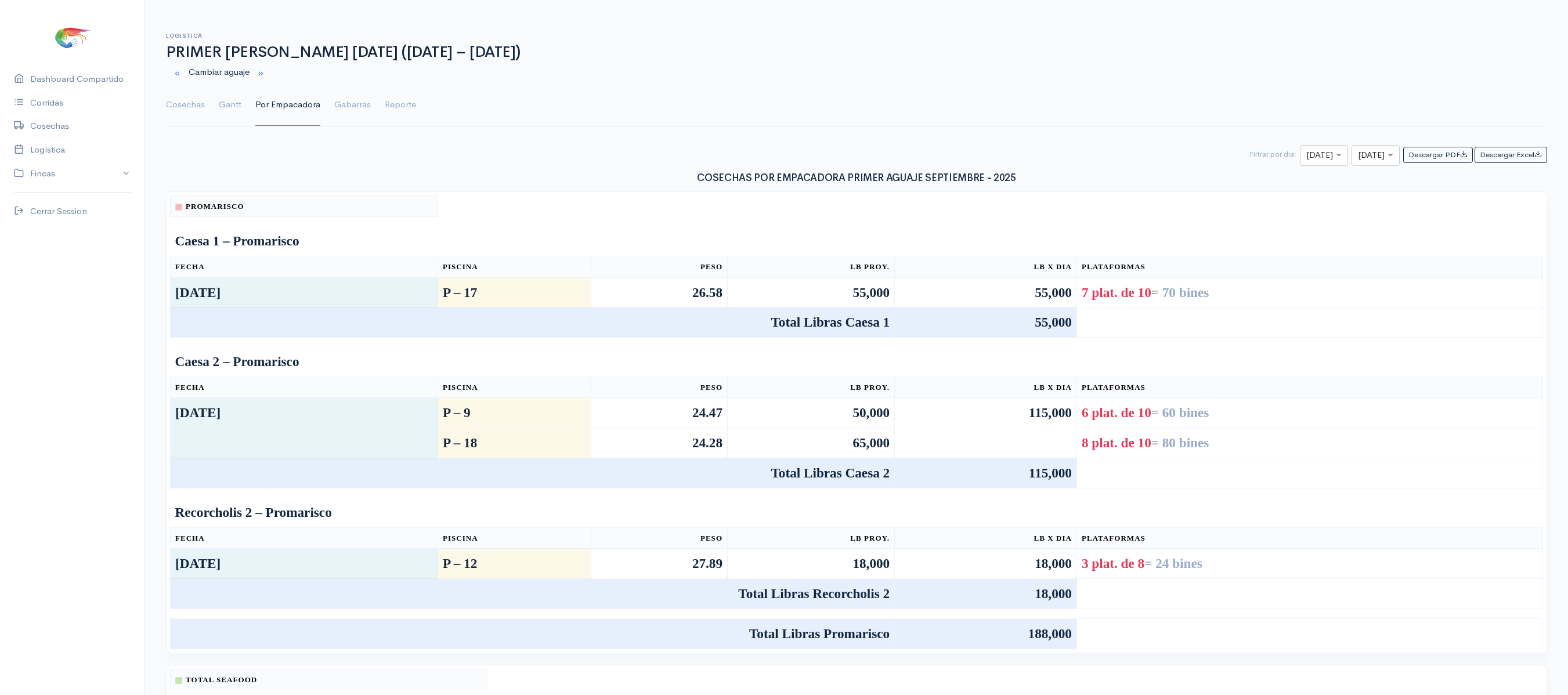
click at [906, 344] on td at bounding box center [857, 342] width 1373 height 10
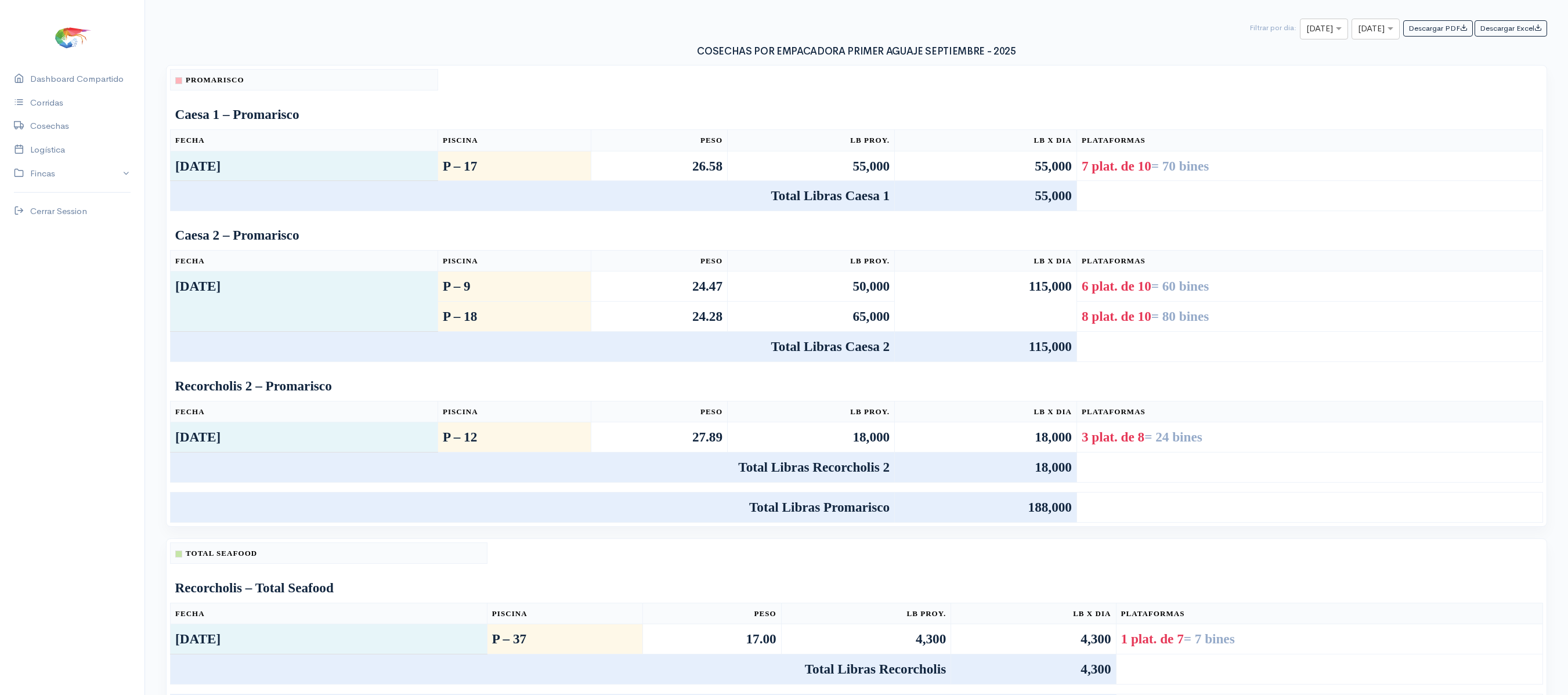
scroll to position [134, 0]
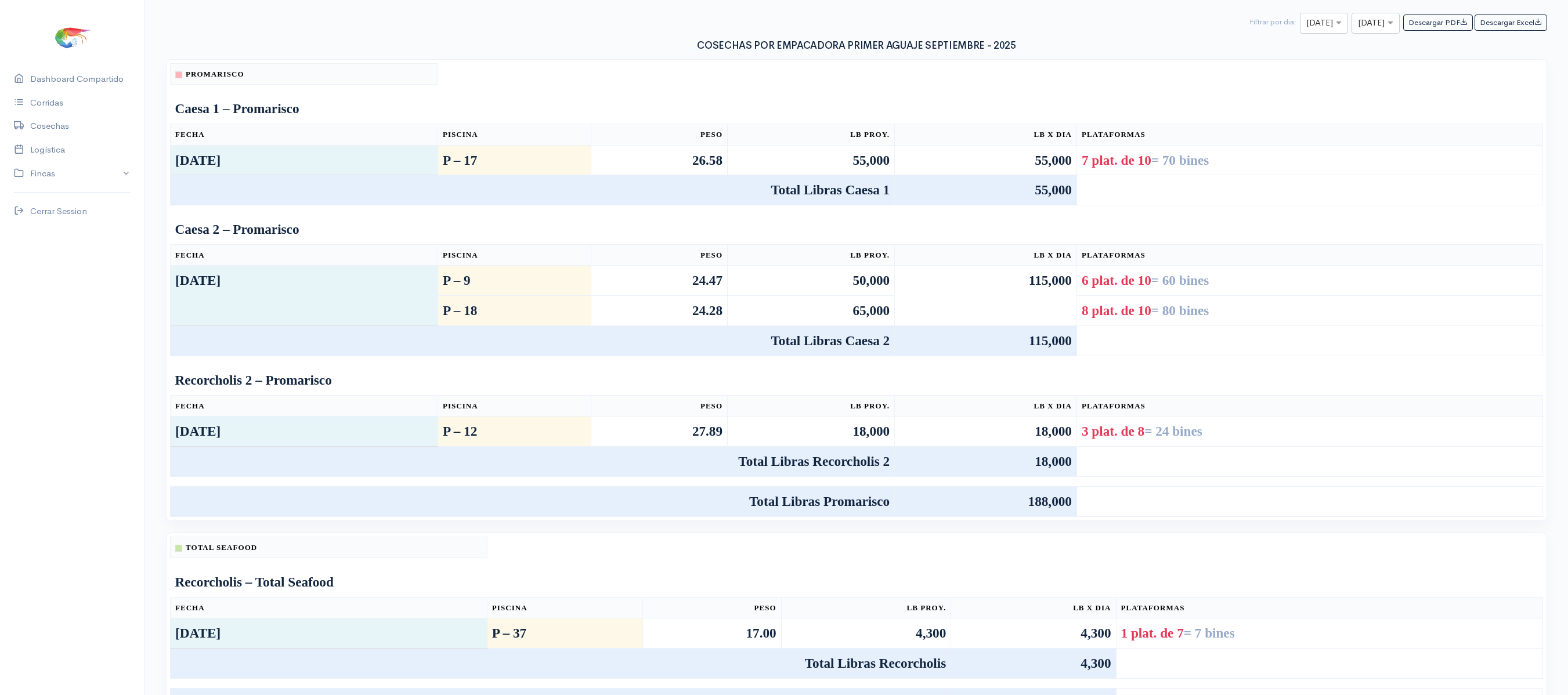
click at [960, 554] on table "Total Seafood Recorcholis – Total Seafood Fecha Piscina Peso Lb Proy. Lb x Dia …" at bounding box center [857, 628] width 1373 height 182
